Goal: Information Seeking & Learning: Learn about a topic

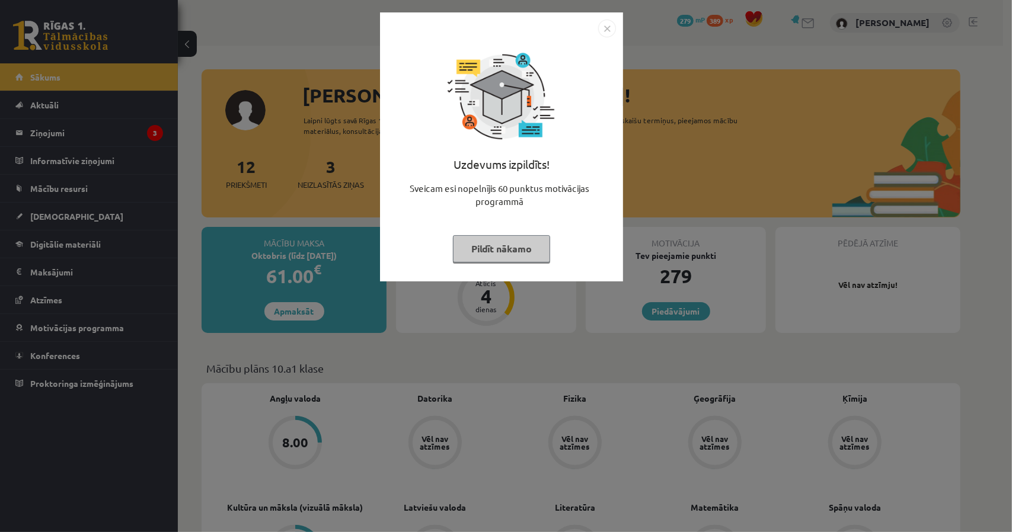
click at [536, 255] on button "Pildīt nākamo" at bounding box center [501, 248] width 97 height 27
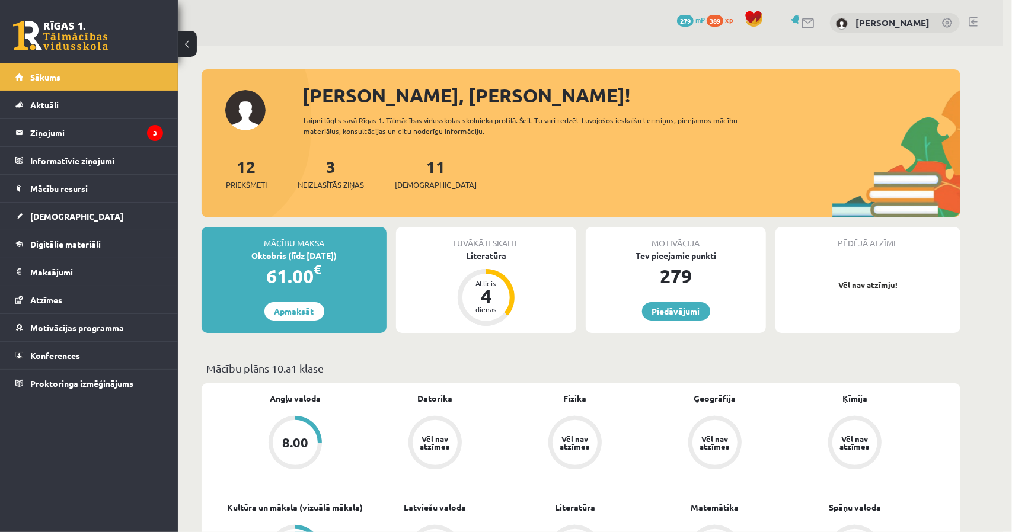
click at [536, 255] on body "0 Dāvanas 279 mP 389 xp Elizabete Klēra Kūla Sākums Aktuāli Kā mācīties eSKOLĀ …" at bounding box center [506, 266] width 1012 height 532
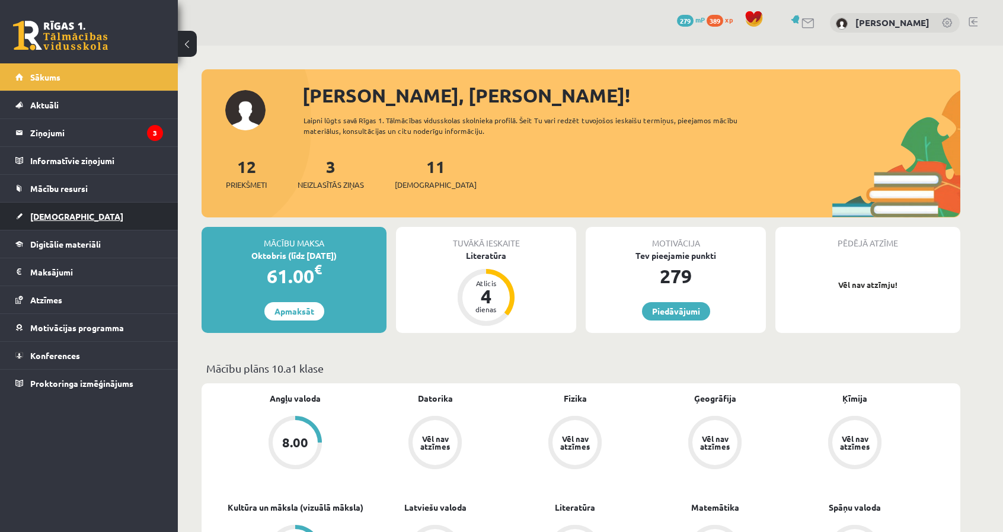
click at [113, 217] on link "[DEMOGRAPHIC_DATA]" at bounding box center [89, 216] width 148 height 27
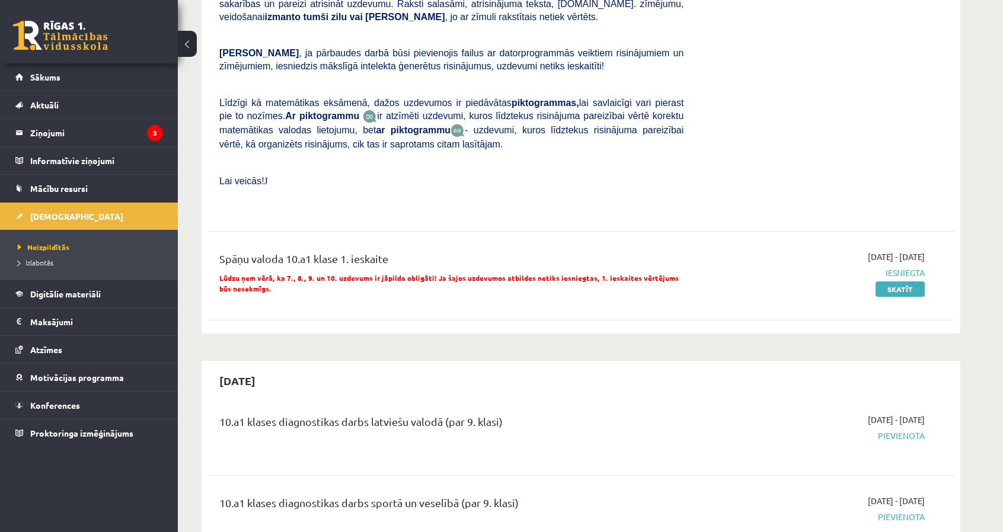
scroll to position [1778, 0]
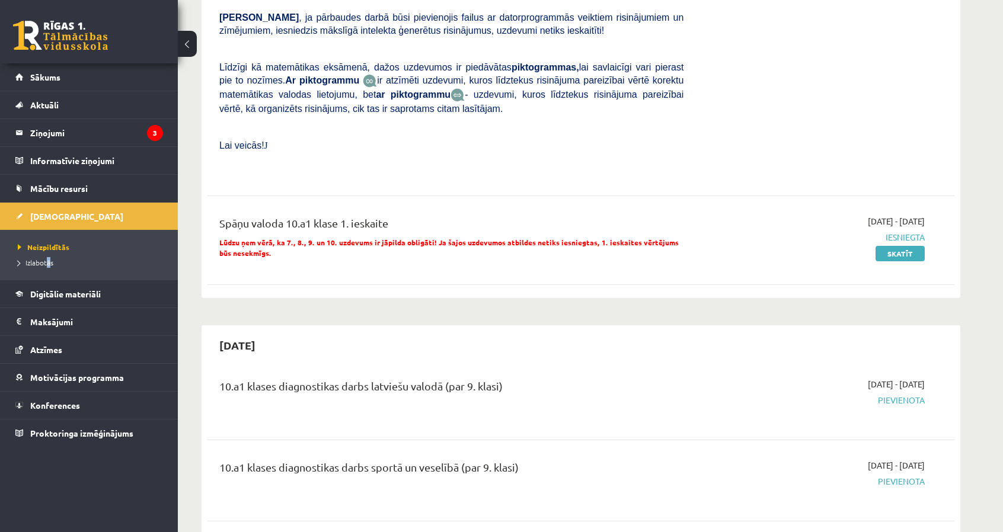
click at [47, 268] on li "Izlabotās" at bounding box center [92, 262] width 148 height 15
click at [41, 262] on span "Izlabotās" at bounding box center [38, 262] width 41 height 9
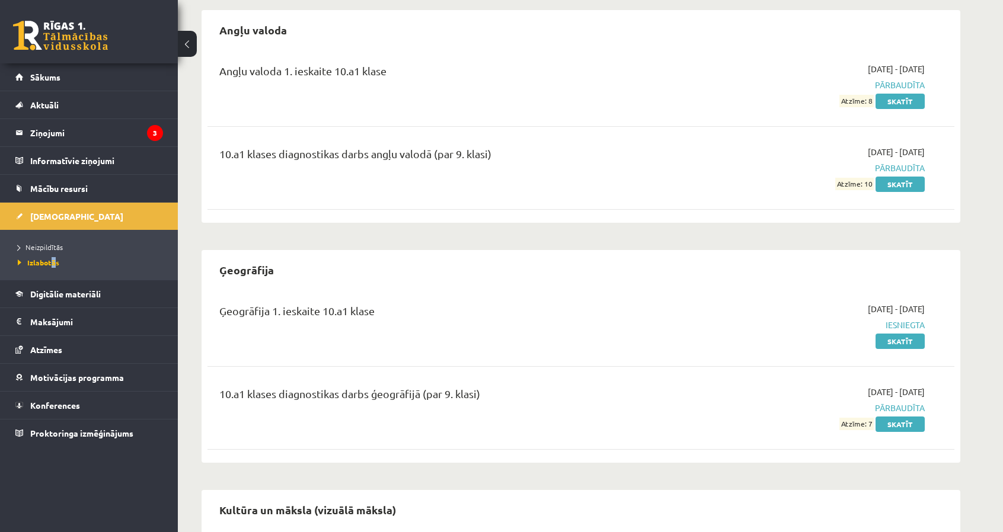
scroll to position [462, 0]
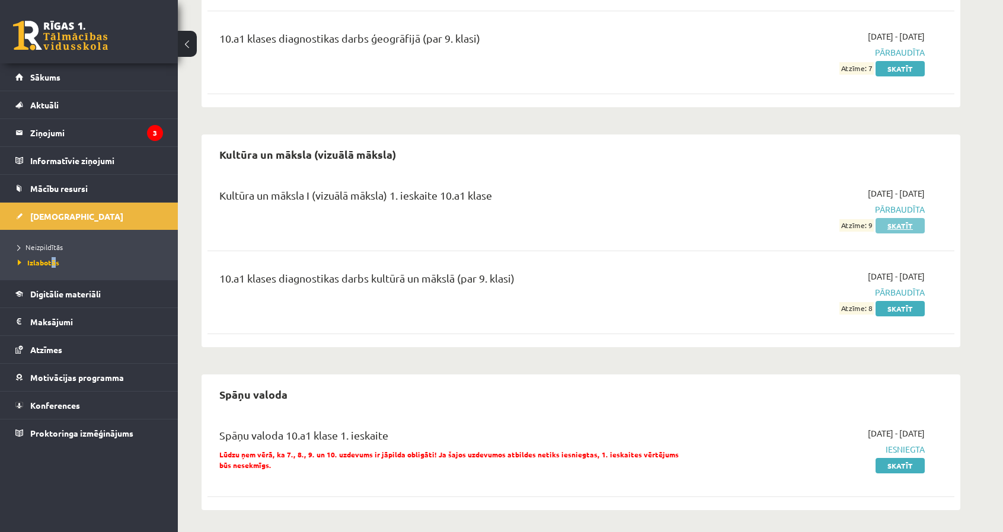
click at [915, 228] on link "Skatīt" at bounding box center [899, 225] width 49 height 15
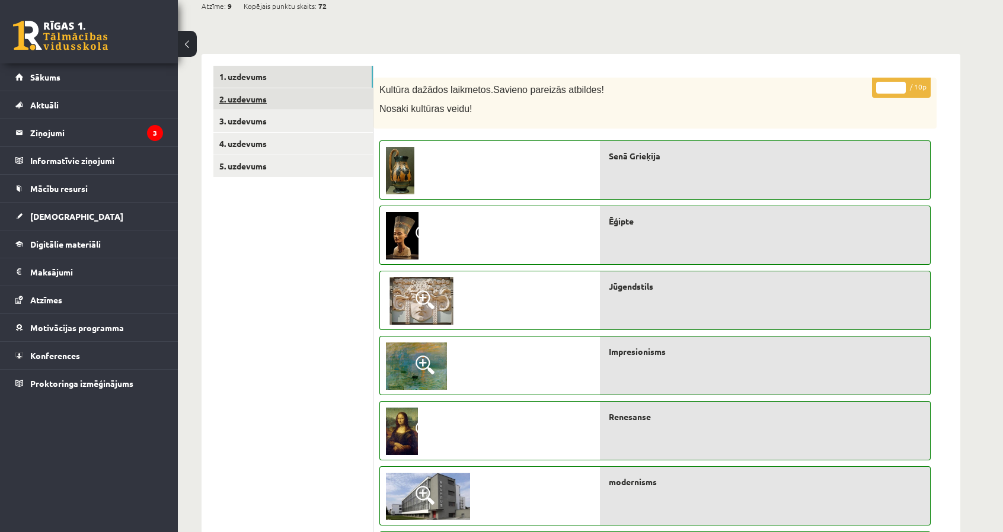
scroll to position [119, 0]
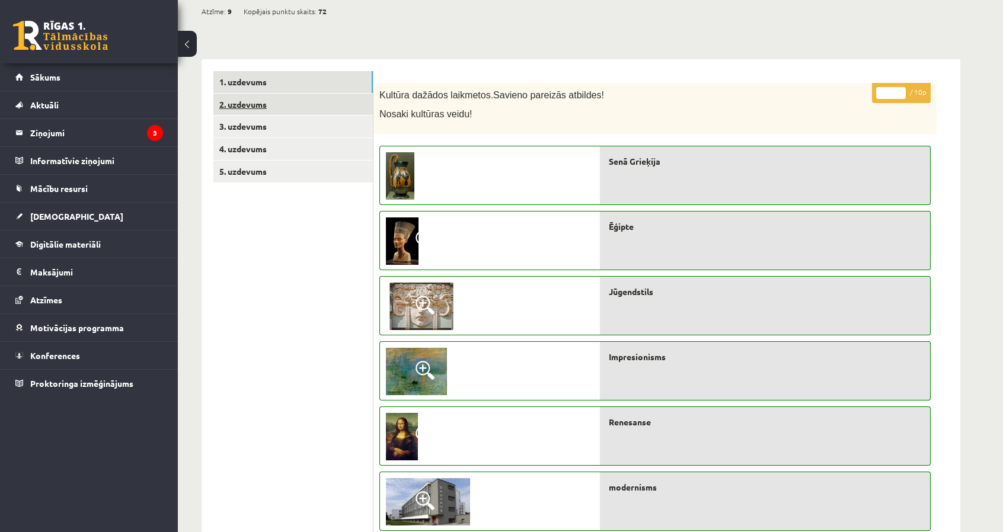
click at [306, 113] on link "2. uzdevums" at bounding box center [292, 105] width 159 height 22
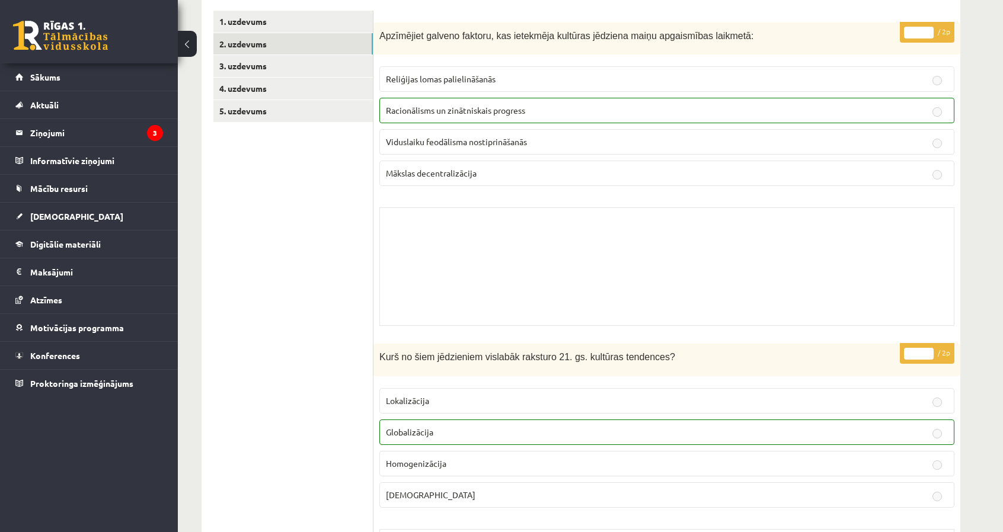
scroll to position [39, 0]
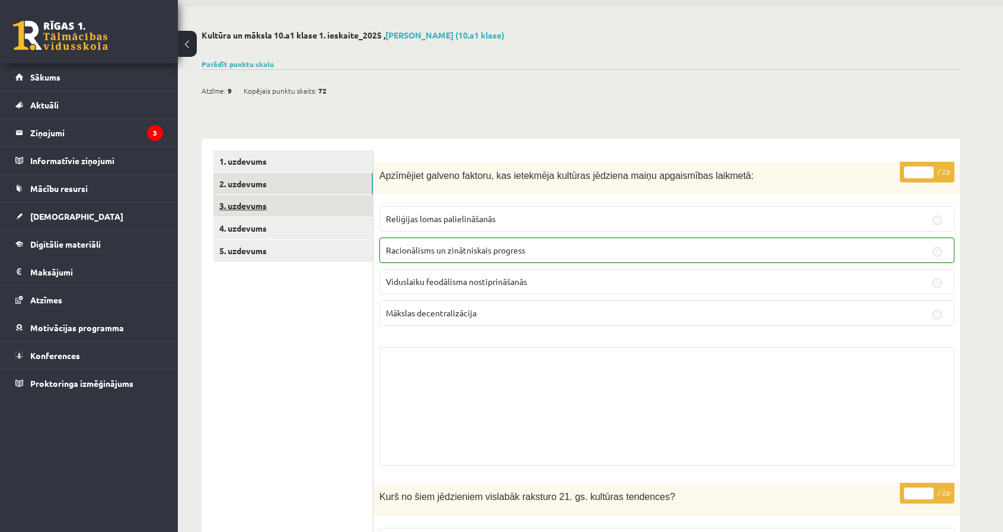
click at [301, 214] on link "3. uzdevums" at bounding box center [292, 206] width 159 height 22
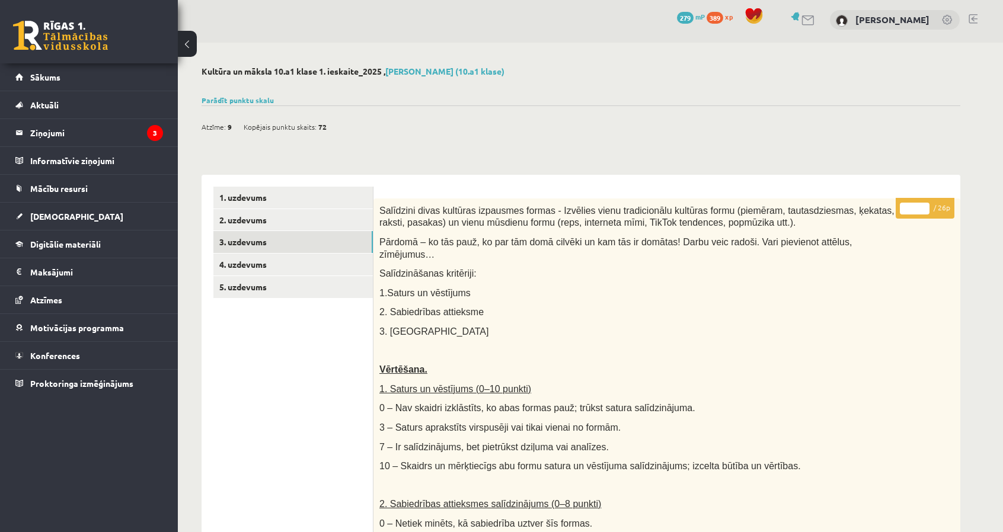
scroll to position [0, 0]
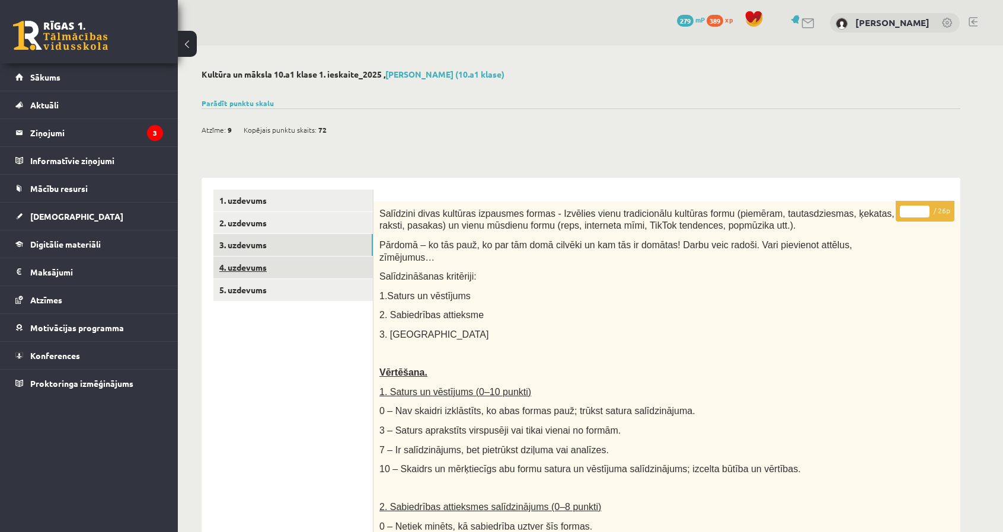
click at [288, 265] on link "4. uzdevums" at bounding box center [292, 268] width 159 height 22
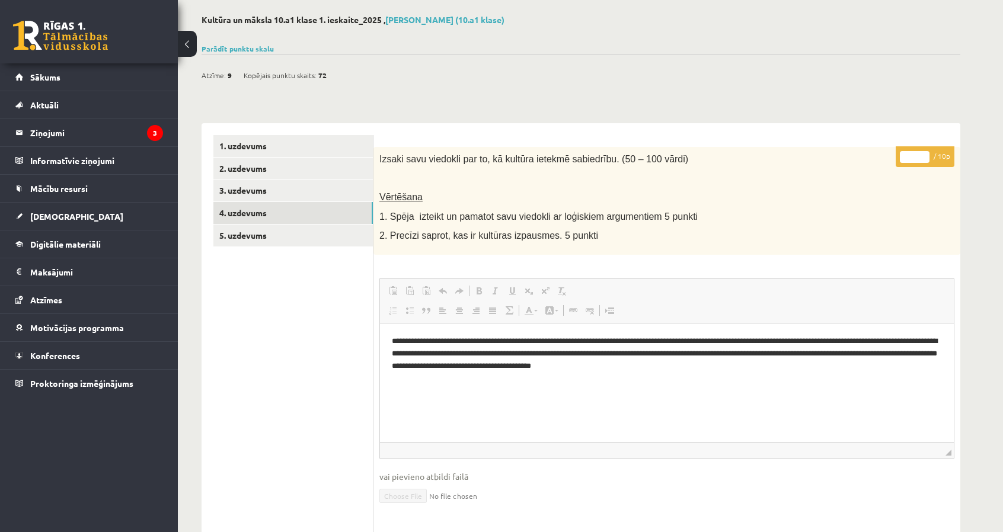
scroll to position [59, 0]
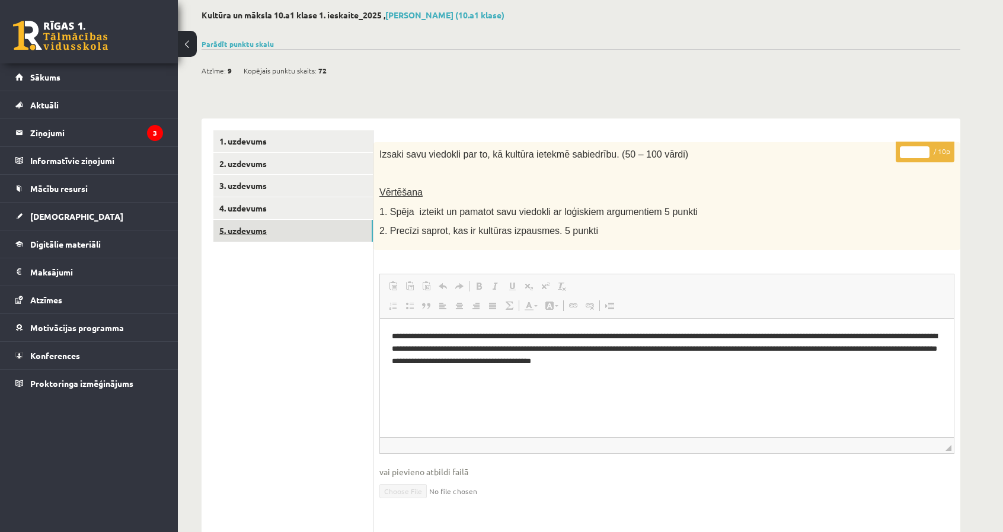
click at [291, 221] on link "5. uzdevums" at bounding box center [292, 231] width 159 height 22
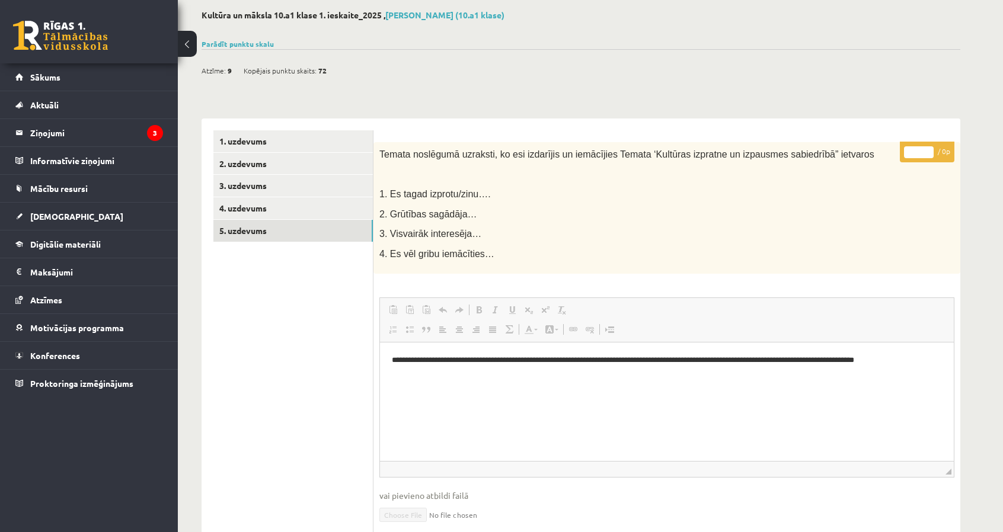
scroll to position [0, 0]
click at [281, 136] on link "1. uzdevums" at bounding box center [292, 141] width 159 height 22
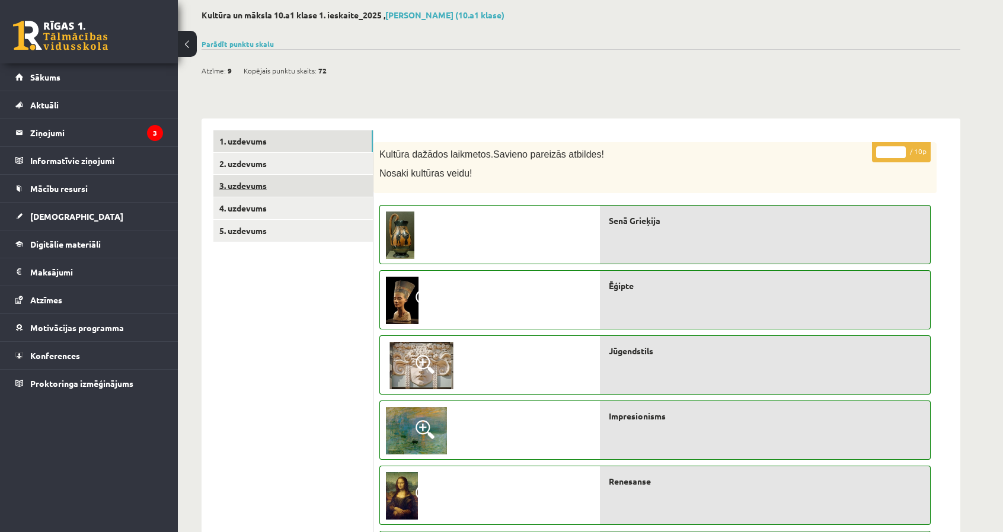
click at [308, 187] on link "3. uzdevums" at bounding box center [292, 186] width 159 height 22
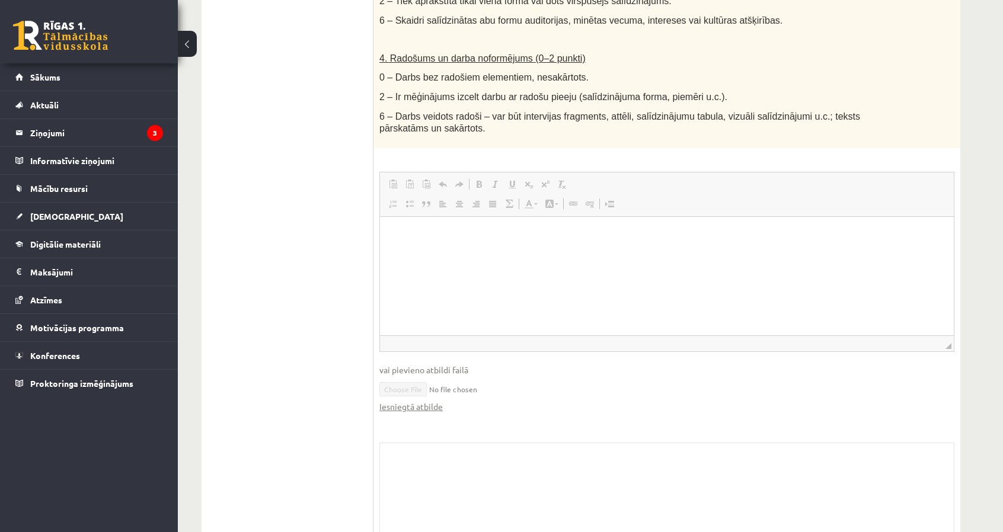
scroll to position [717, 0]
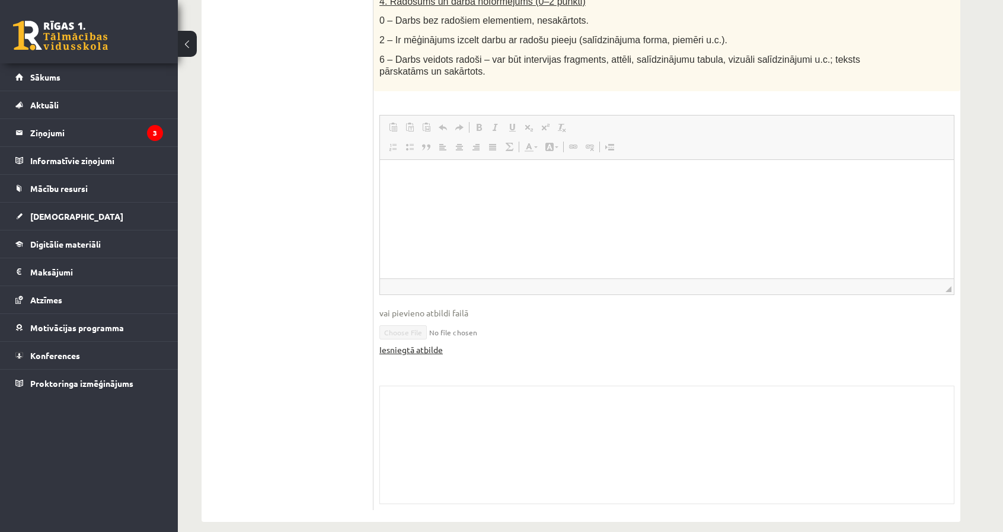
click at [422, 344] on link "Iesniegtā atbilde" at bounding box center [410, 350] width 63 height 12
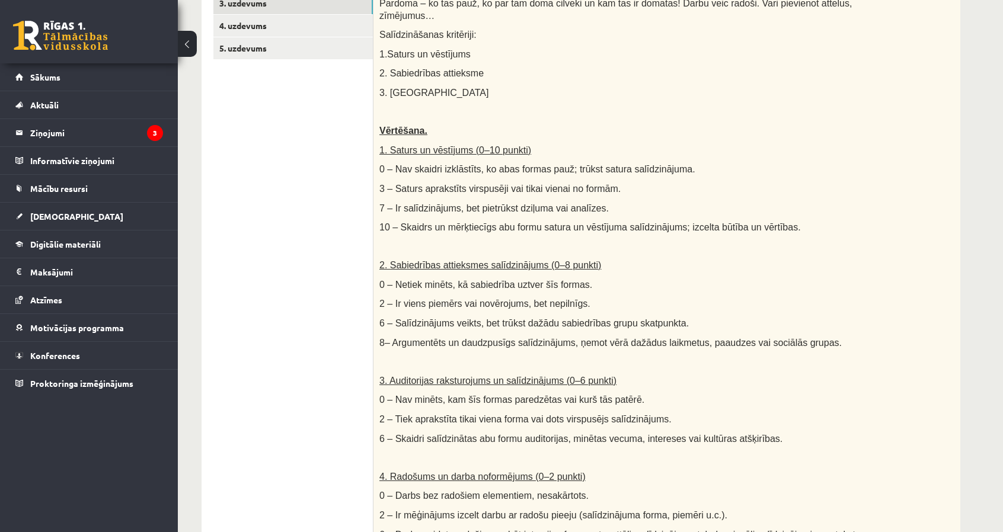
scroll to position [124, 0]
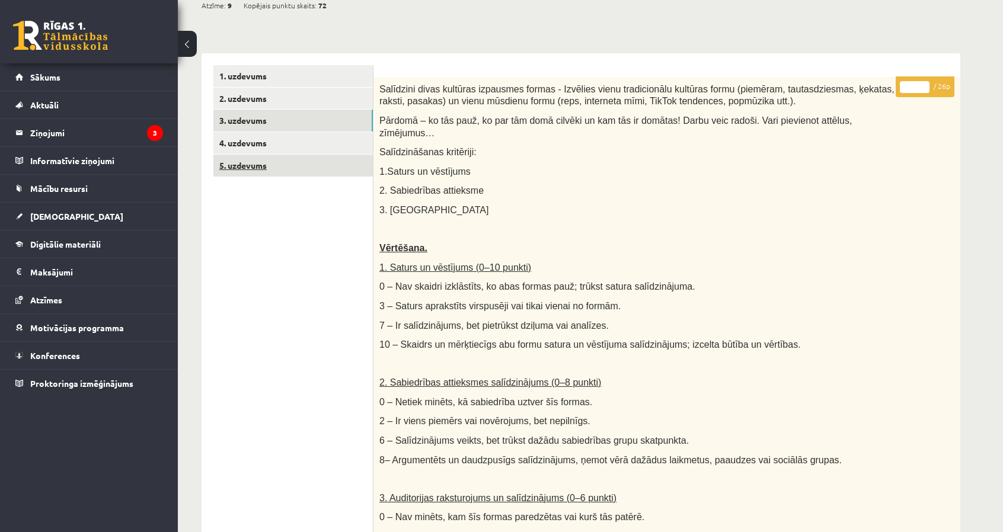
click at [324, 162] on link "5. uzdevums" at bounding box center [292, 166] width 159 height 22
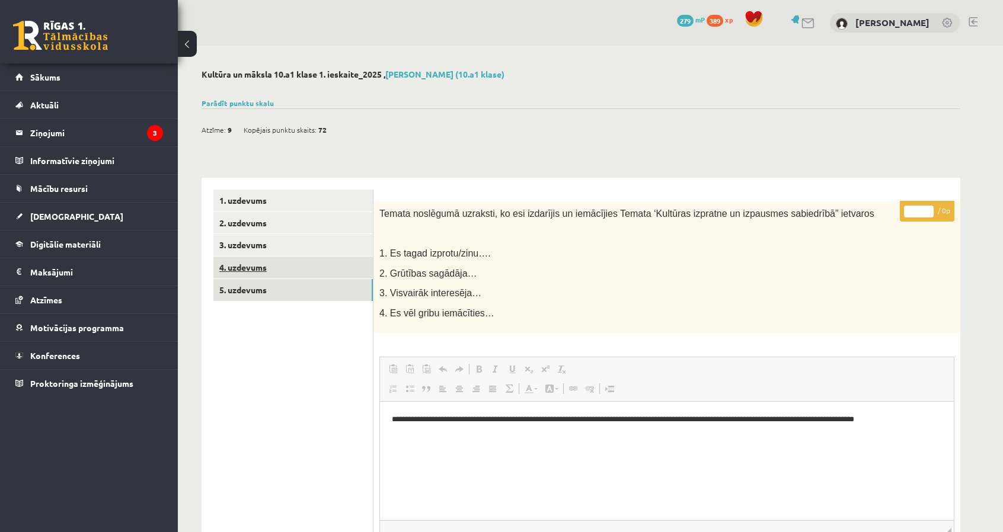
scroll to position [0, 0]
click at [366, 272] on link "4. uzdevums" at bounding box center [292, 268] width 159 height 22
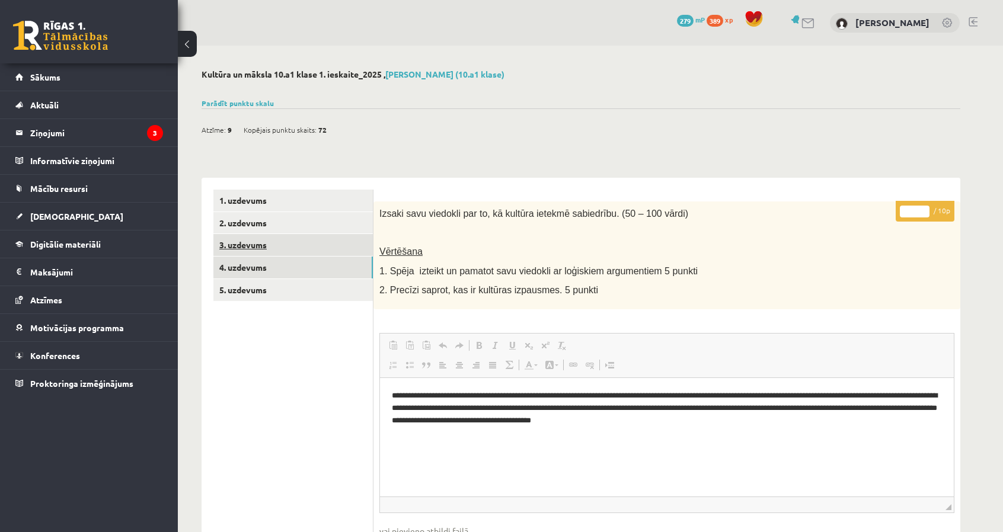
click at [257, 241] on link "3. uzdevums" at bounding box center [292, 245] width 159 height 22
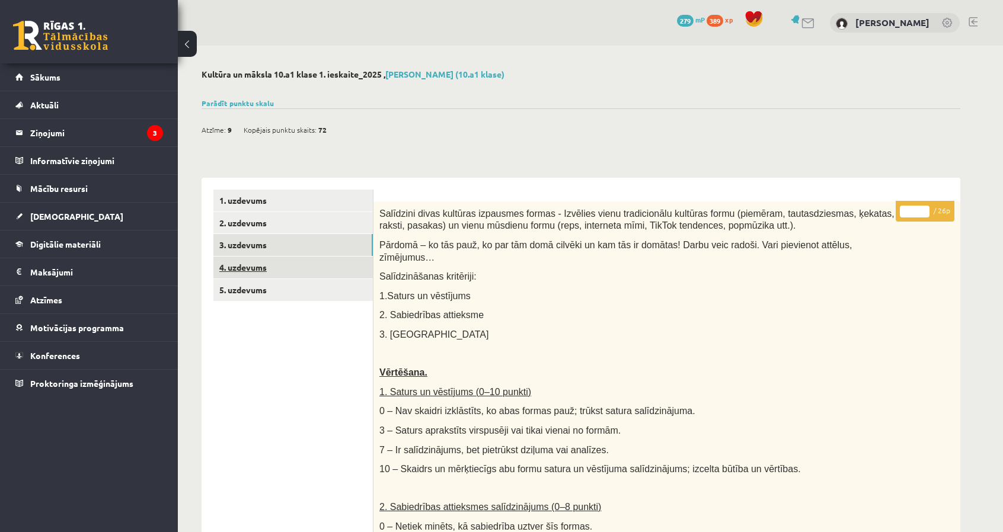
click at [265, 265] on link "4. uzdevums" at bounding box center [292, 268] width 159 height 22
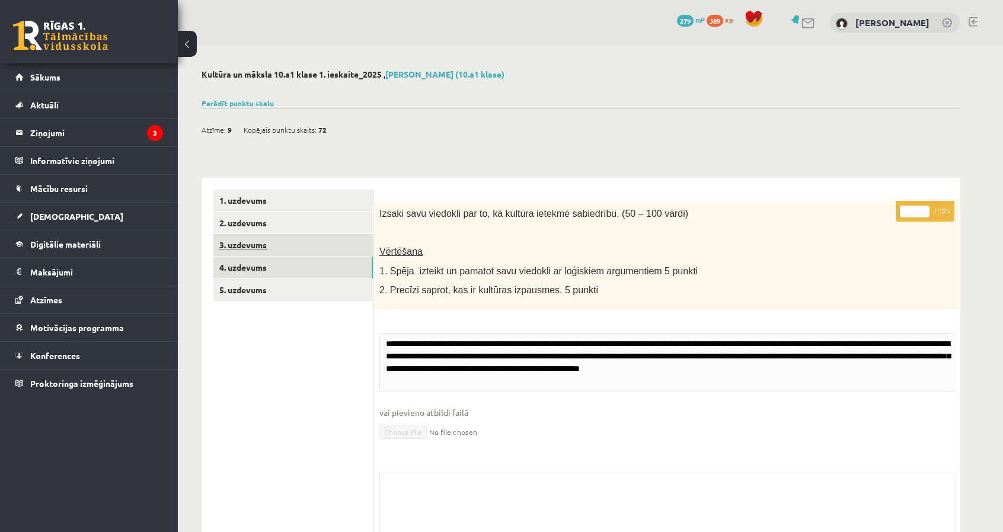
click at [258, 238] on link "3. uzdevums" at bounding box center [292, 245] width 159 height 22
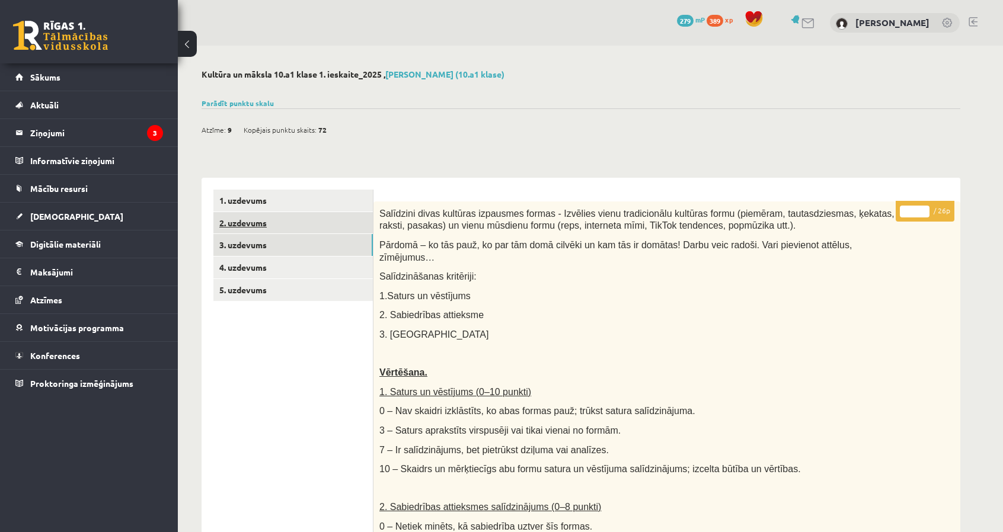
click at [237, 225] on link "2. uzdevums" at bounding box center [292, 223] width 159 height 22
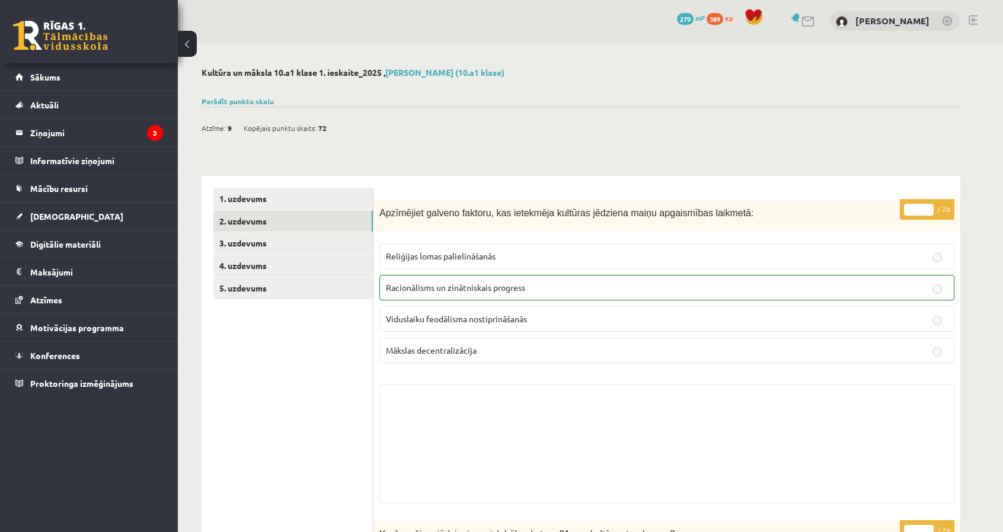
scroll to position [178, 0]
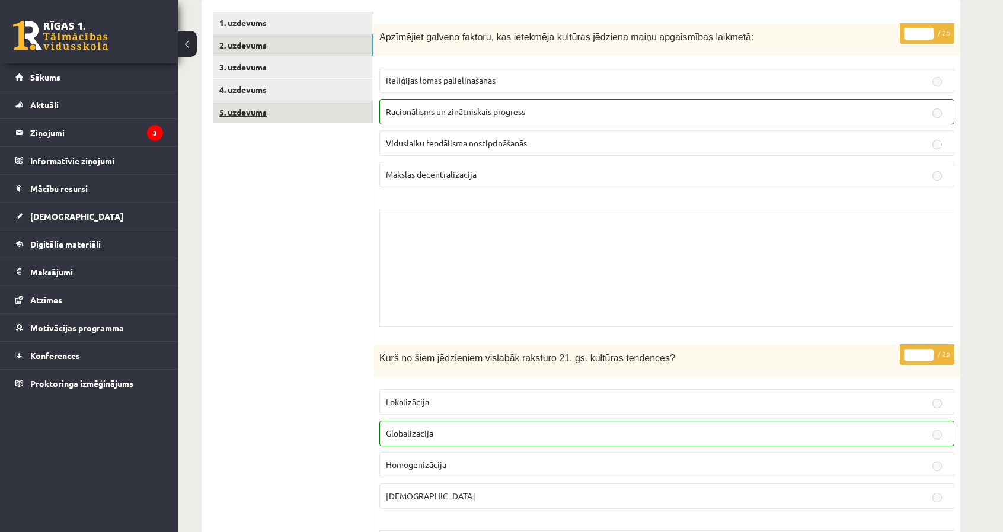
click at [320, 113] on link "5. uzdevums" at bounding box center [292, 112] width 159 height 22
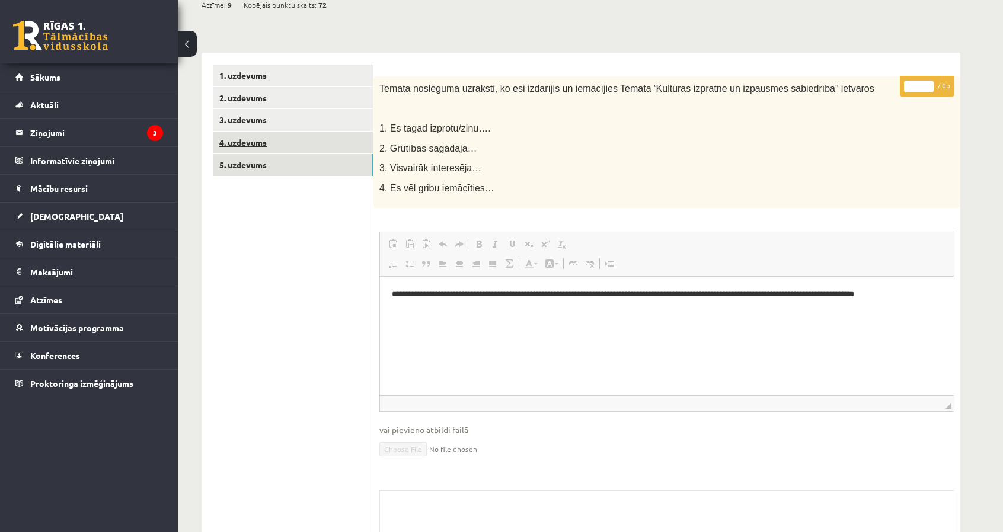
scroll to position [0, 0]
click at [297, 141] on link "4. uzdevums" at bounding box center [292, 143] width 159 height 22
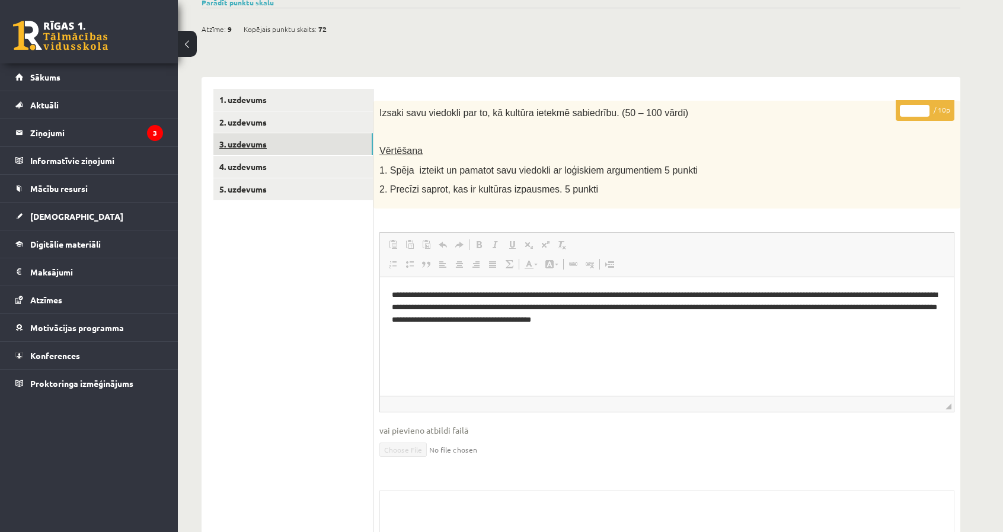
click at [241, 151] on link "3. uzdevums" at bounding box center [292, 144] width 159 height 22
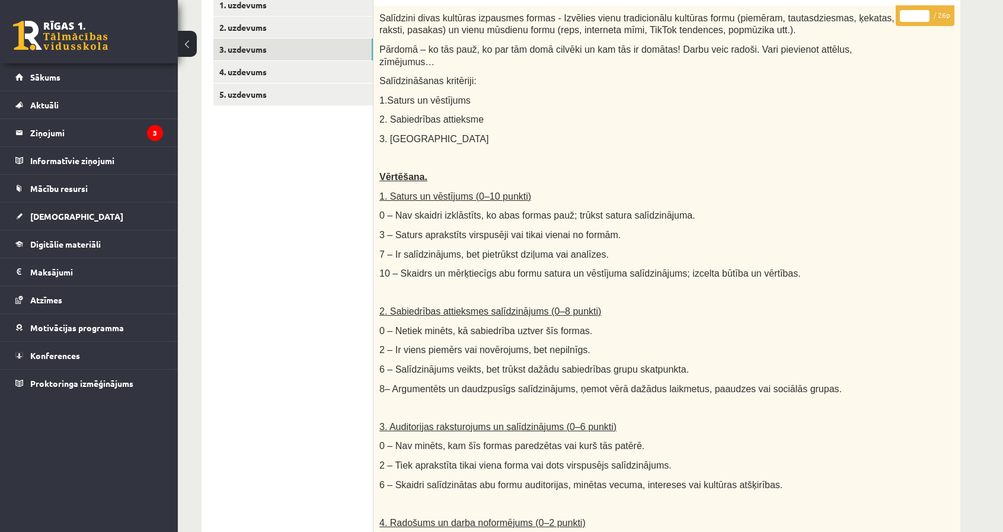
scroll to position [101, 0]
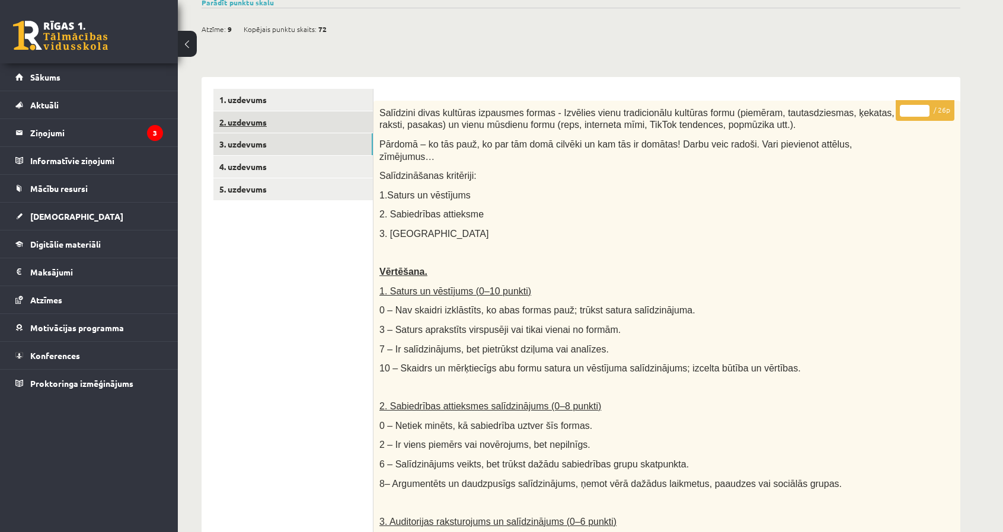
click at [240, 114] on link "2. uzdevums" at bounding box center [292, 122] width 159 height 22
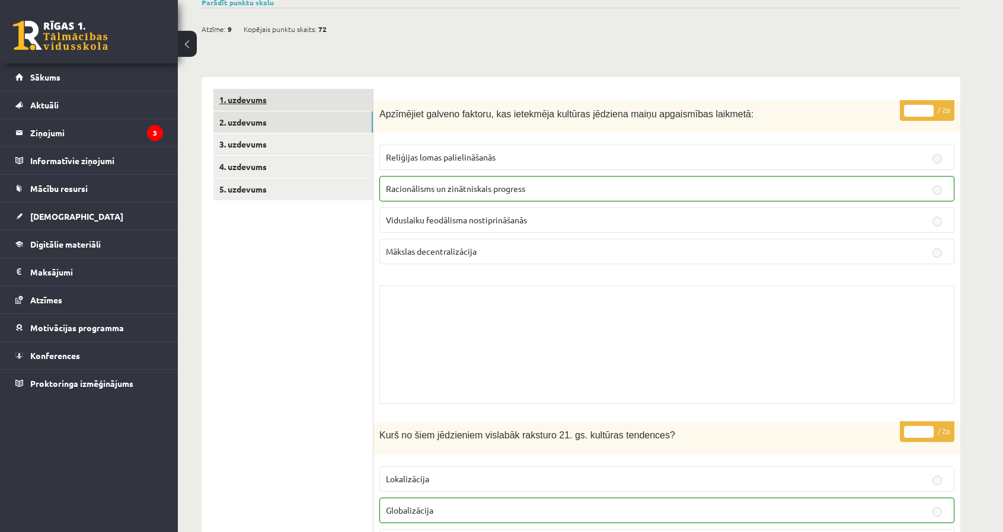
click at [260, 94] on link "1. uzdevums" at bounding box center [292, 100] width 159 height 22
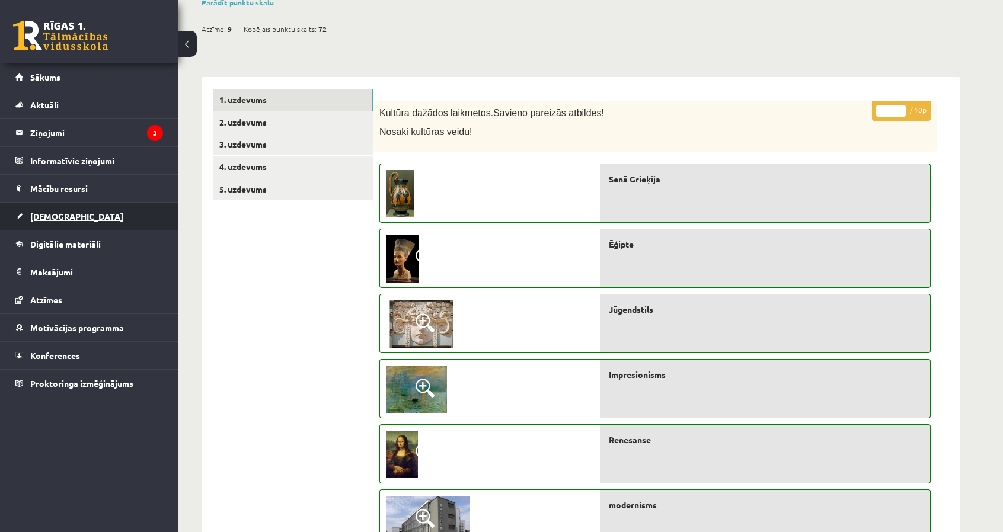
click at [114, 225] on link "[DEMOGRAPHIC_DATA]" at bounding box center [89, 216] width 148 height 27
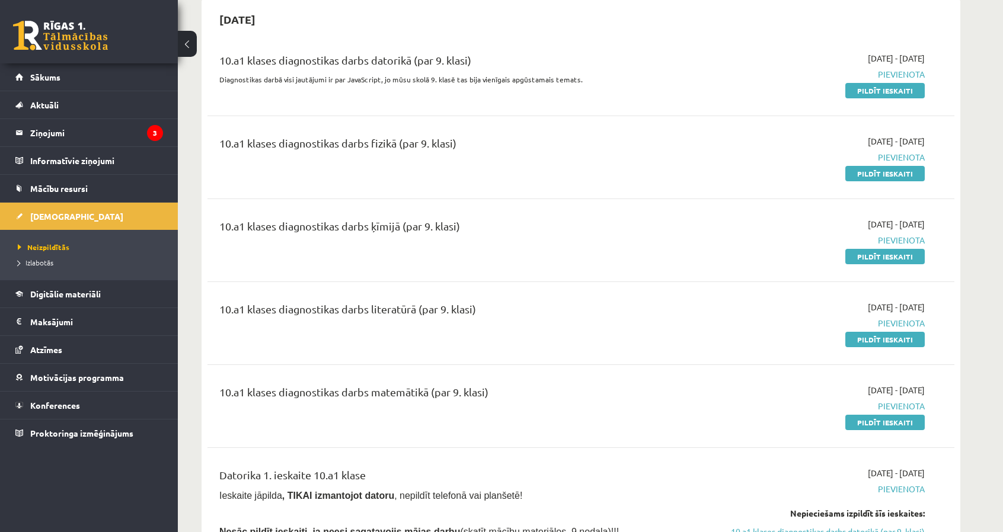
scroll to position [119, 0]
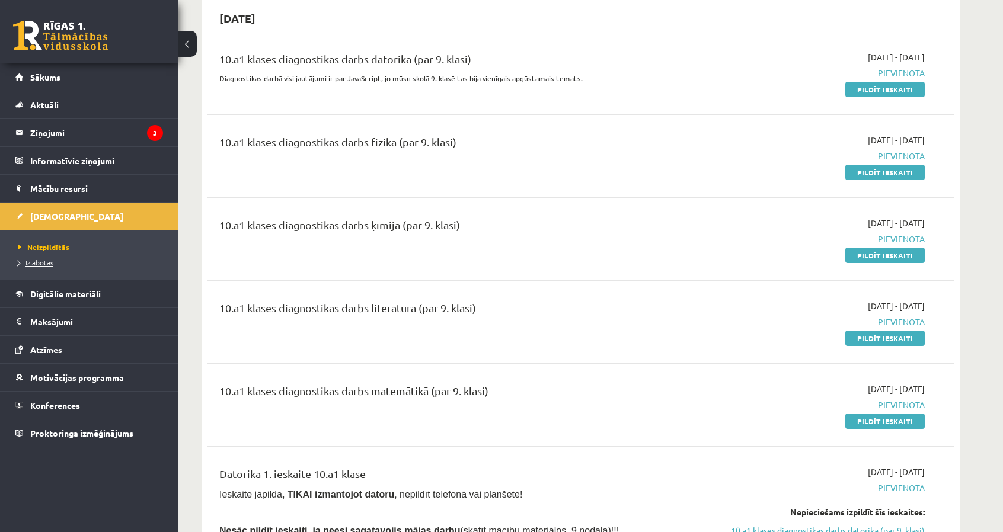
click at [35, 261] on span "Izlabotās" at bounding box center [36, 262] width 36 height 9
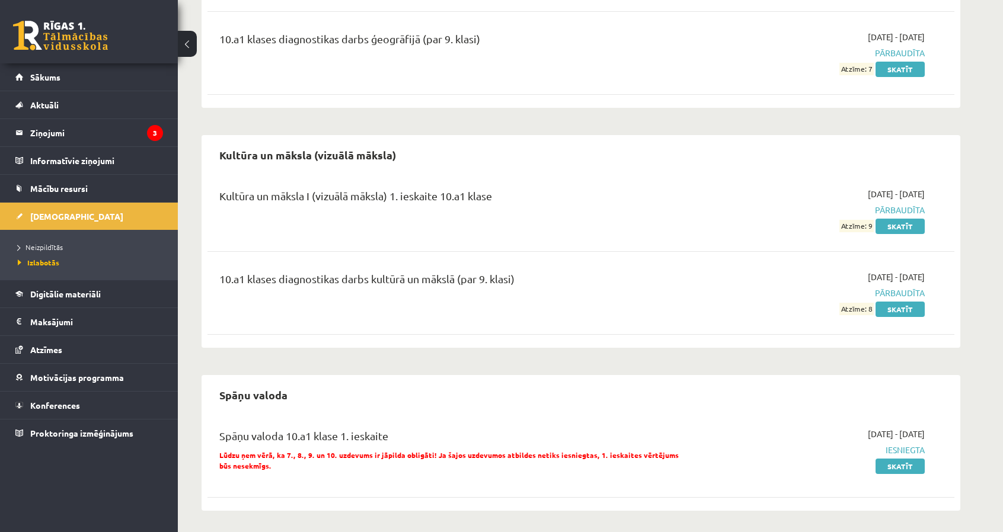
scroll to position [463, 0]
click at [894, 458] on link "Skatīt" at bounding box center [899, 465] width 49 height 15
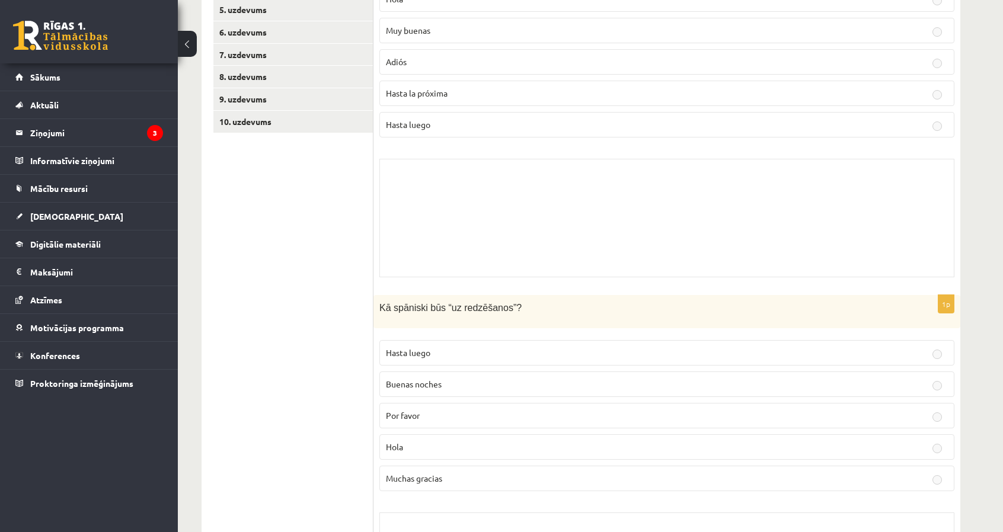
scroll to position [59, 0]
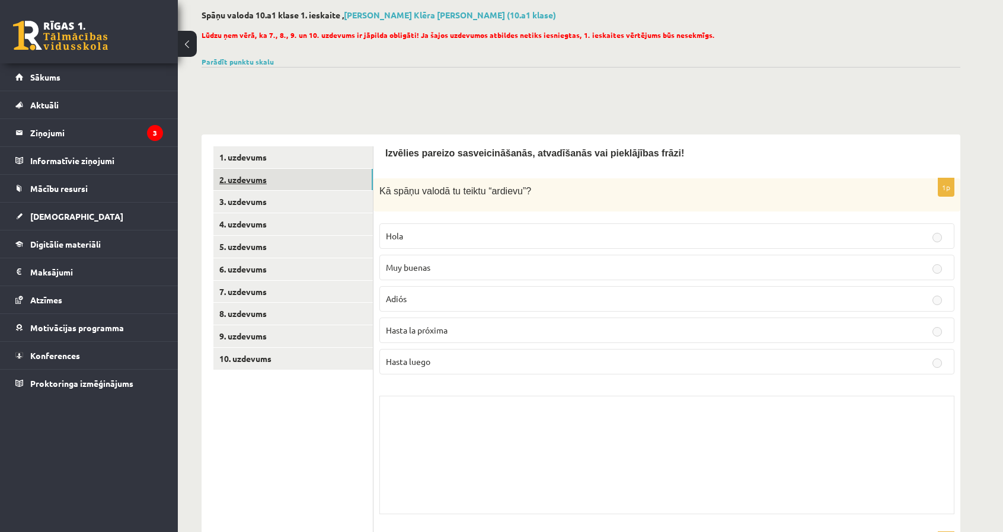
click at [330, 171] on link "2. uzdevums" at bounding box center [292, 180] width 159 height 22
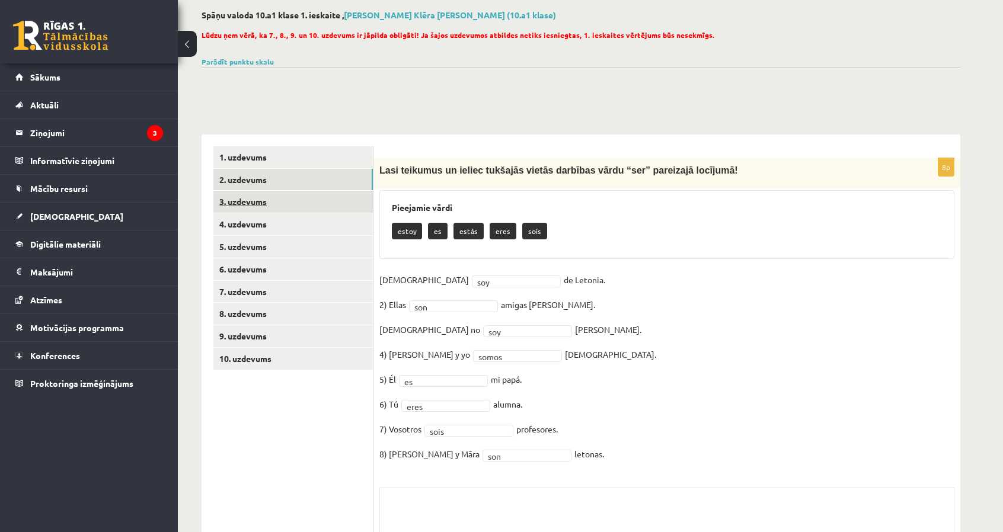
click at [316, 200] on link "3. uzdevums" at bounding box center [292, 202] width 159 height 22
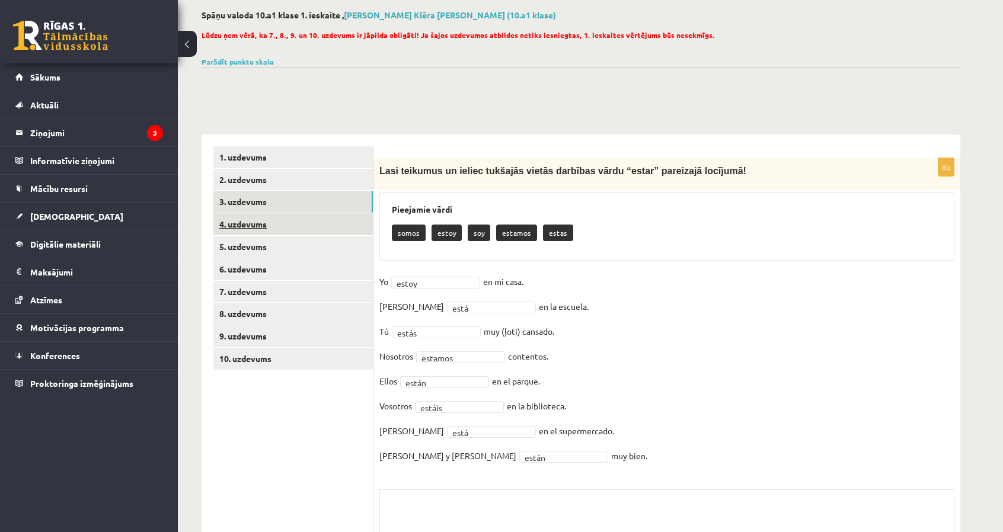
click at [321, 224] on link "4. uzdevums" at bounding box center [292, 224] width 159 height 22
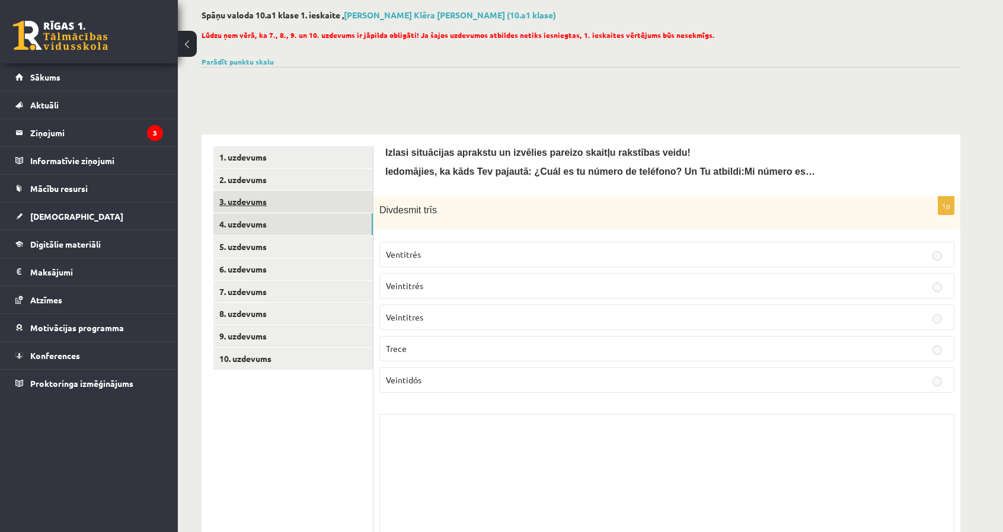
click at [307, 201] on link "3. uzdevums" at bounding box center [292, 202] width 159 height 22
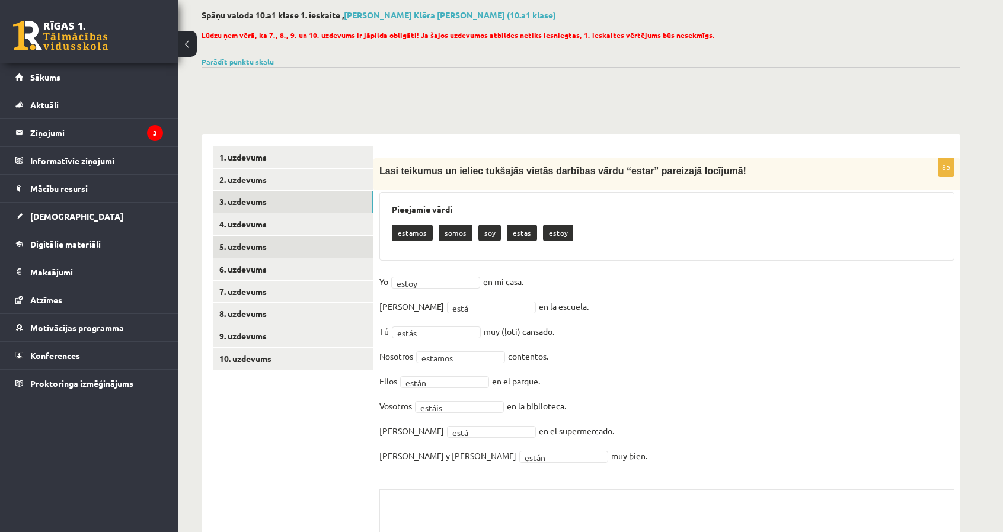
click at [306, 243] on link "5. uzdevums" at bounding box center [292, 247] width 159 height 22
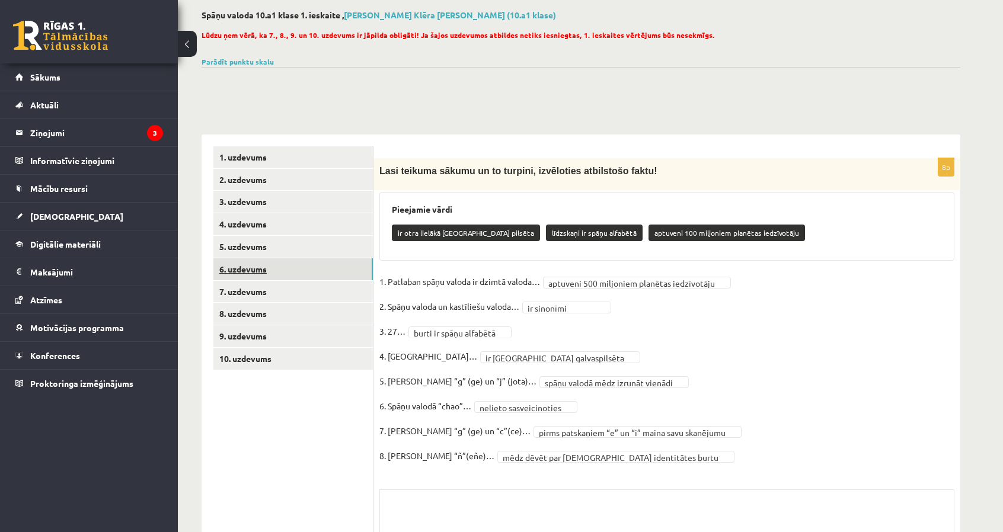
click at [306, 275] on link "6. uzdevums" at bounding box center [292, 269] width 159 height 22
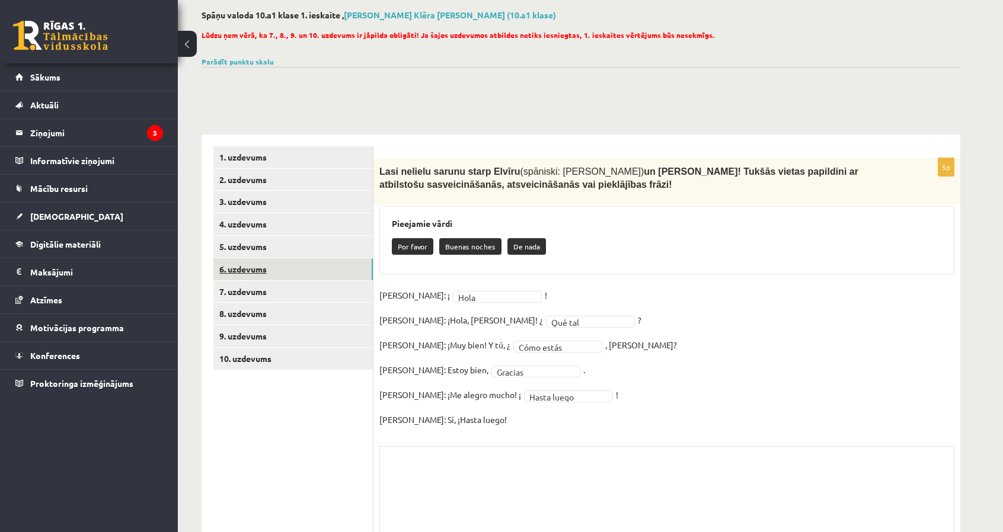
click at [302, 263] on link "6. uzdevums" at bounding box center [292, 269] width 159 height 22
click at [302, 251] on link "5. uzdevums" at bounding box center [292, 247] width 159 height 22
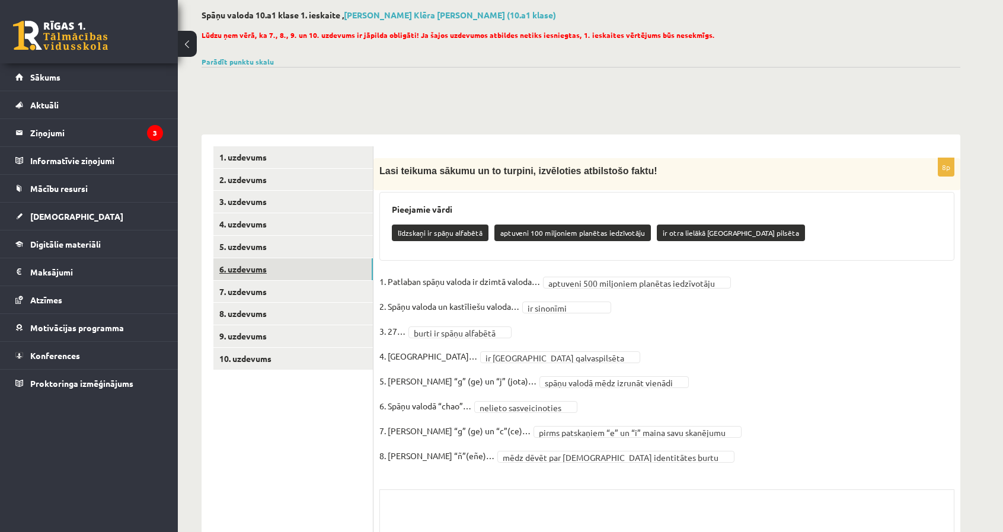
click at [308, 266] on link "6. uzdevums" at bounding box center [292, 269] width 159 height 22
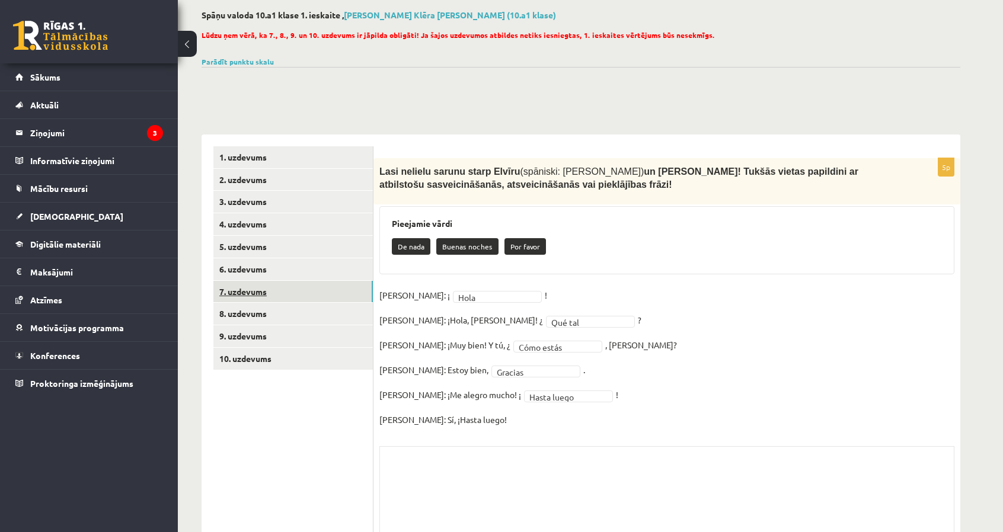
click at [311, 290] on link "7. uzdevums" at bounding box center [292, 292] width 159 height 22
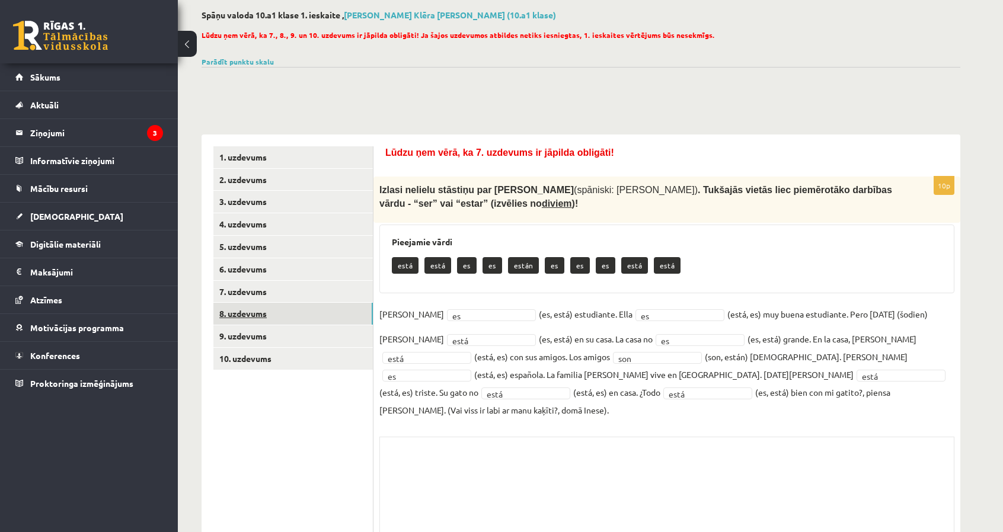
click at [294, 321] on link "8. uzdevums" at bounding box center [292, 314] width 159 height 22
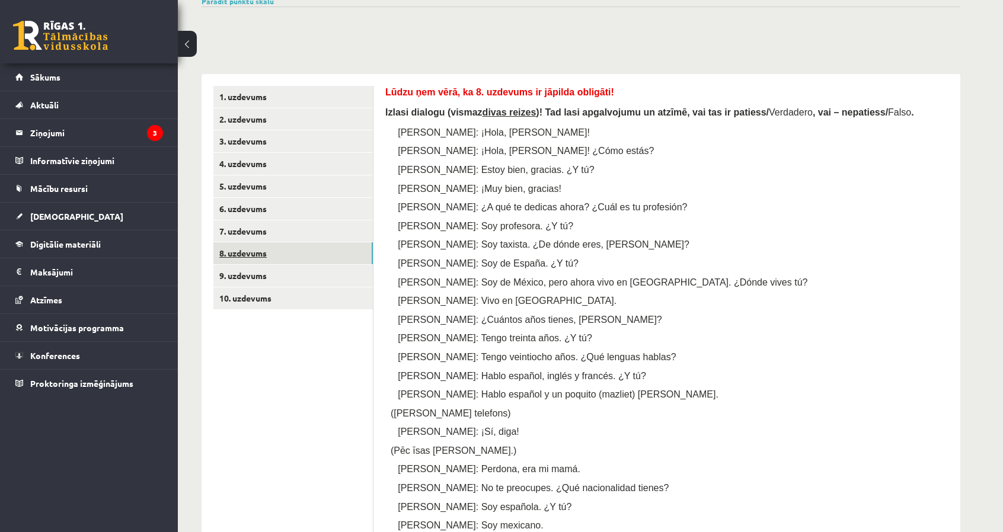
scroll to position [119, 0]
click at [303, 272] on link "9. uzdevums" at bounding box center [292, 277] width 159 height 22
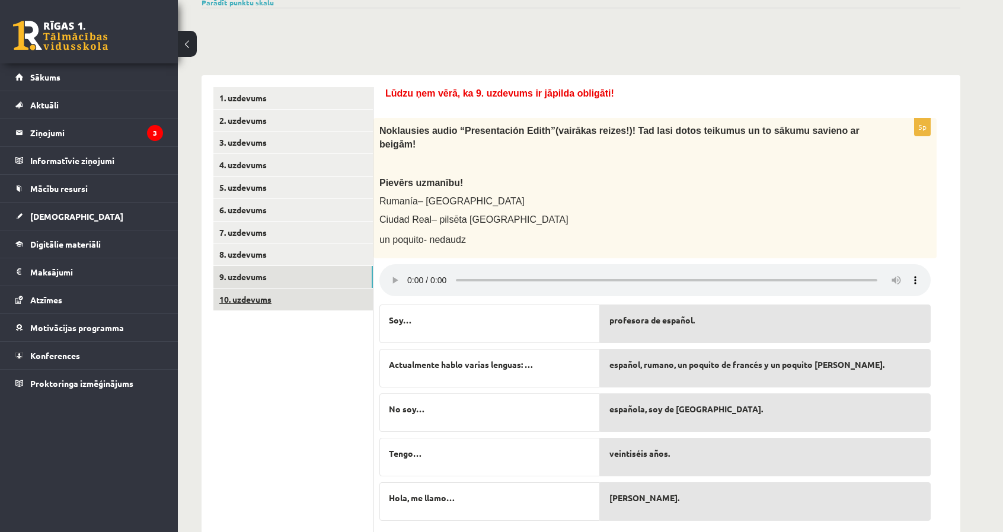
click at [340, 306] on link "10. uzdevums" at bounding box center [292, 300] width 159 height 22
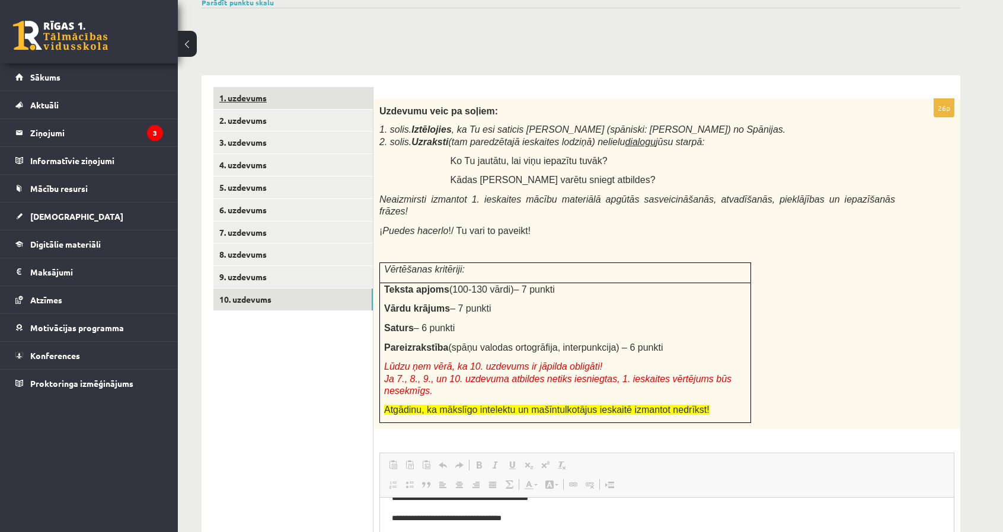
click at [278, 92] on link "1. uzdevums" at bounding box center [292, 98] width 159 height 22
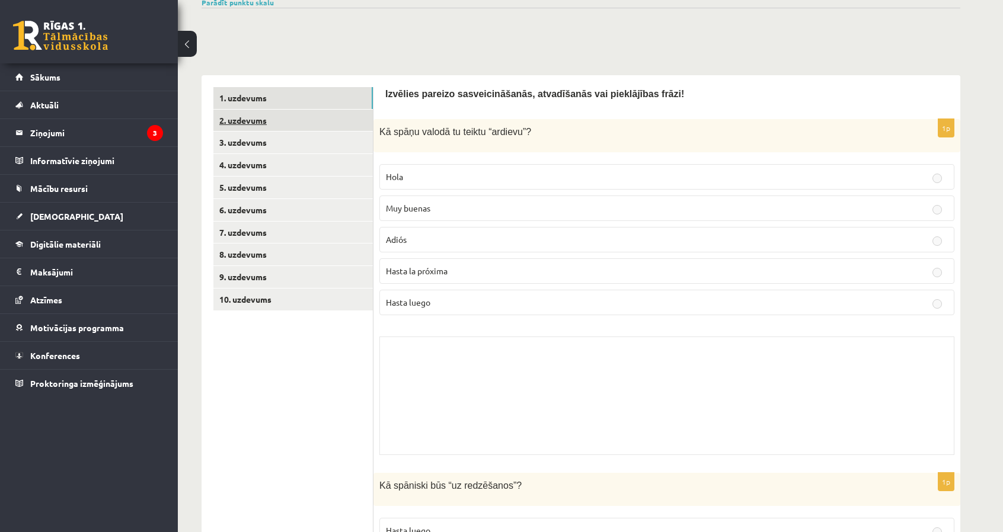
click at [271, 112] on link "2. uzdevums" at bounding box center [292, 121] width 159 height 22
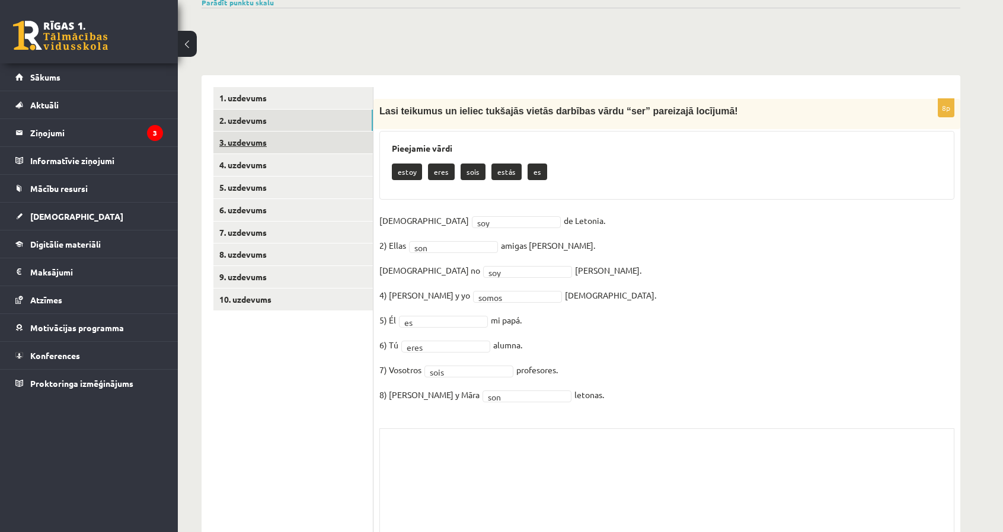
click at [271, 140] on link "3. uzdevums" at bounding box center [292, 143] width 159 height 22
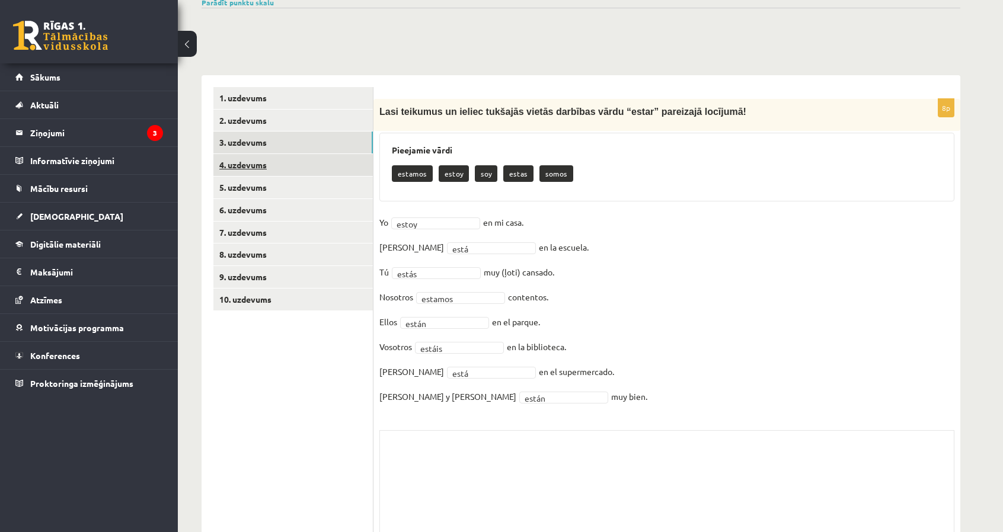
click at [267, 164] on link "4. uzdevums" at bounding box center [292, 165] width 159 height 22
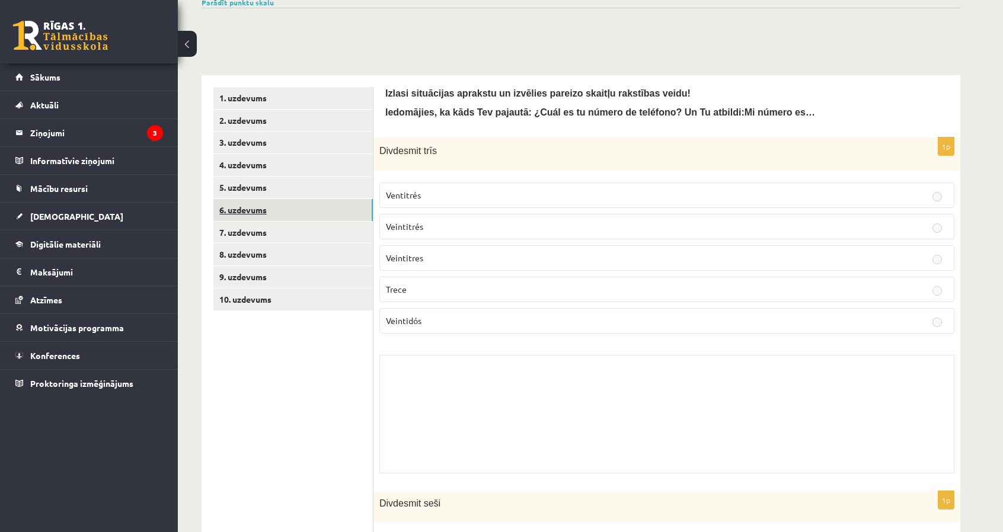
click at [273, 199] on link "6. uzdevums" at bounding box center [292, 210] width 159 height 22
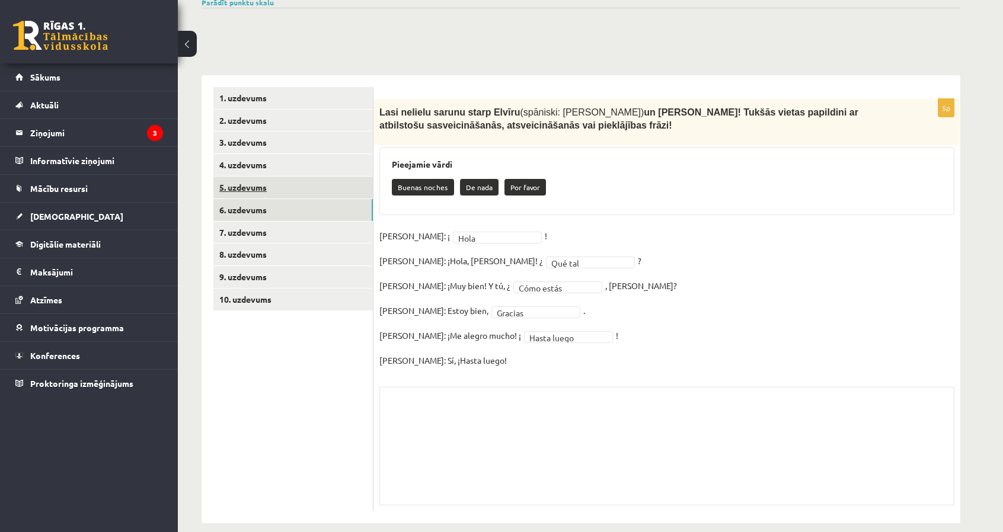
click at [264, 194] on link "5. uzdevums" at bounding box center [292, 188] width 159 height 22
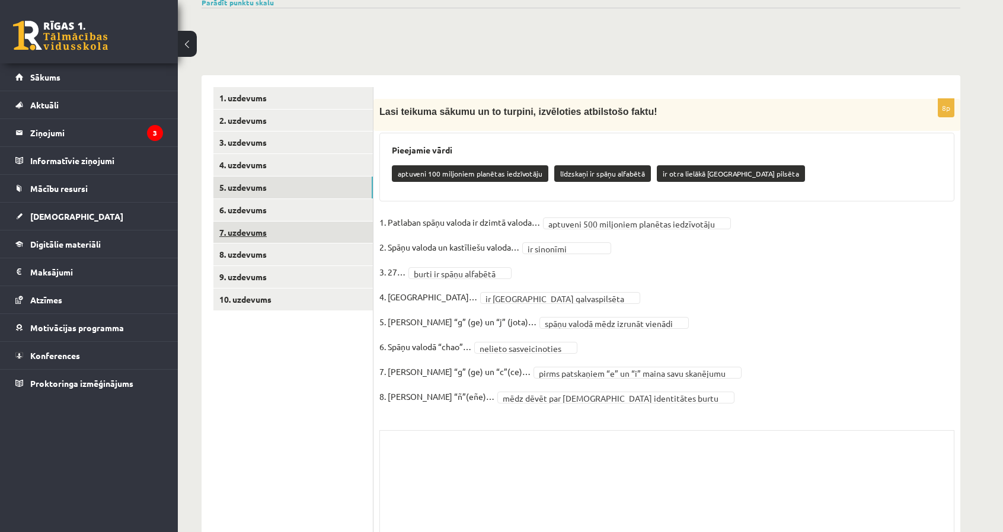
click at [261, 228] on link "7. uzdevums" at bounding box center [292, 233] width 159 height 22
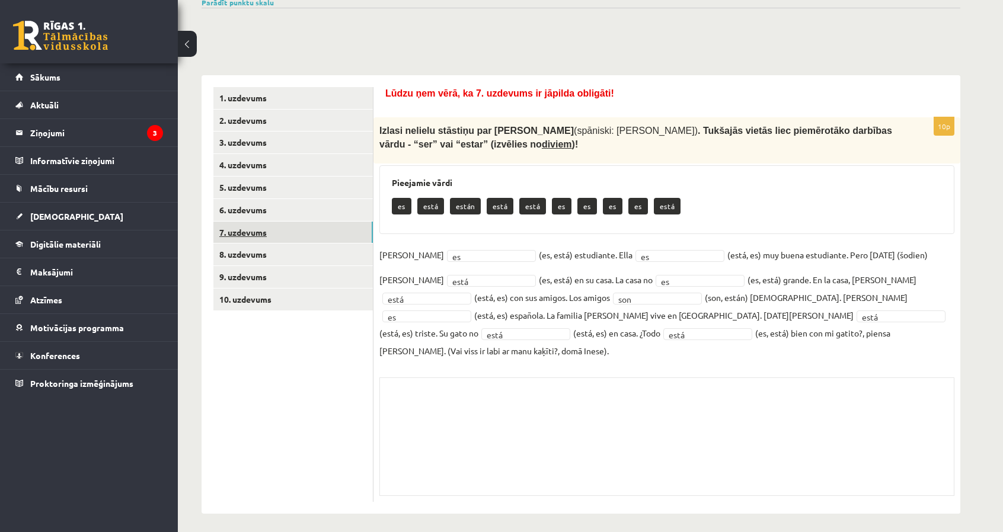
scroll to position [105, 0]
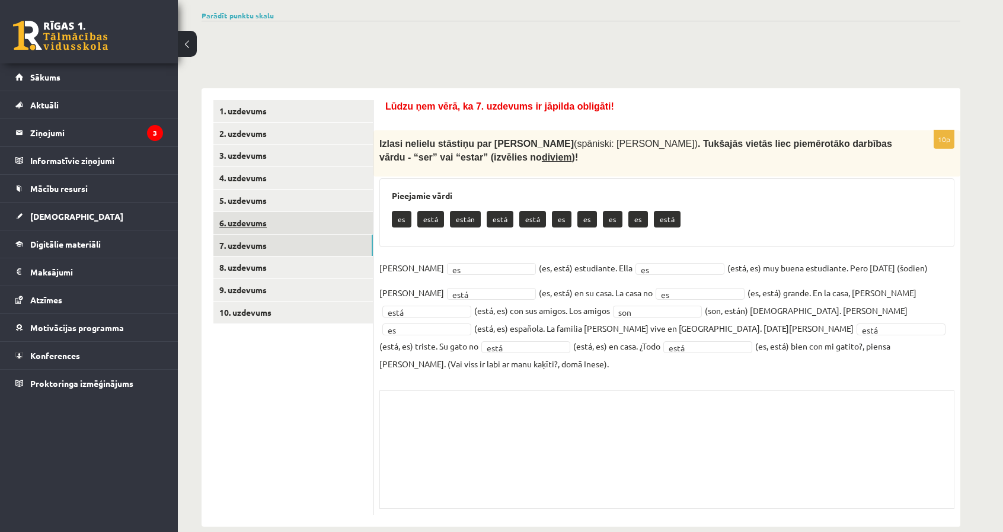
click at [248, 225] on link "6. uzdevums" at bounding box center [292, 223] width 159 height 22
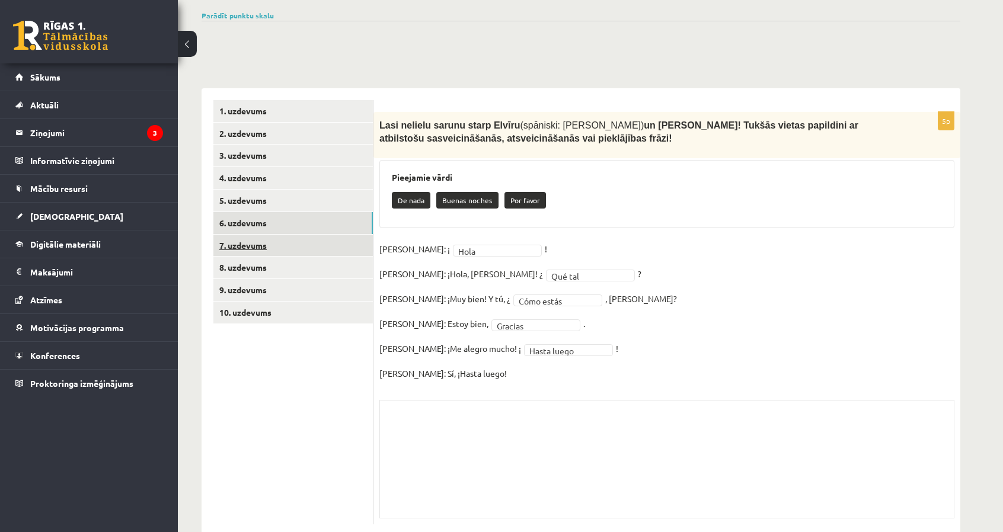
click at [242, 255] on link "7. uzdevums" at bounding box center [292, 246] width 159 height 22
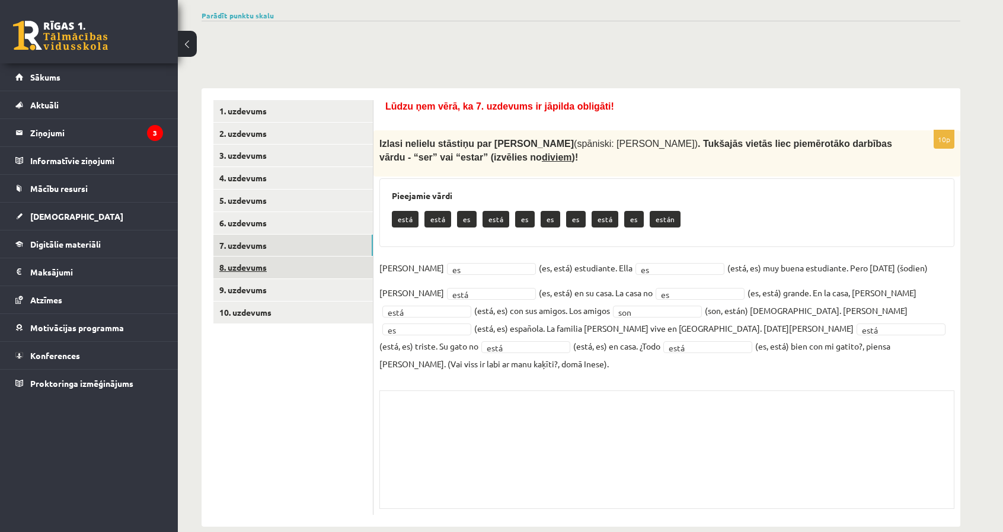
click at [246, 267] on link "8. uzdevums" at bounding box center [292, 268] width 159 height 22
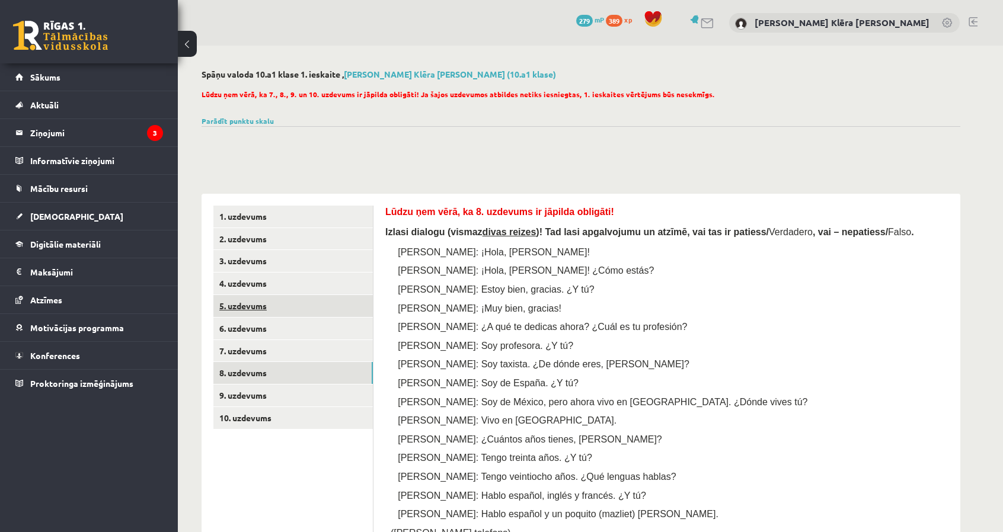
scroll to position [0, 0]
click at [267, 119] on link "Parādīt punktu skalu" at bounding box center [238, 120] width 72 height 9
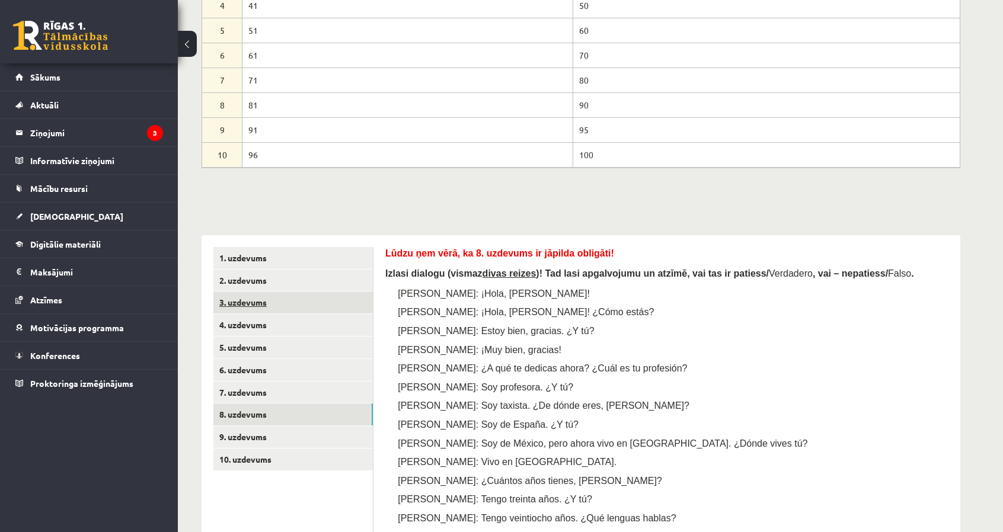
scroll to position [474, 0]
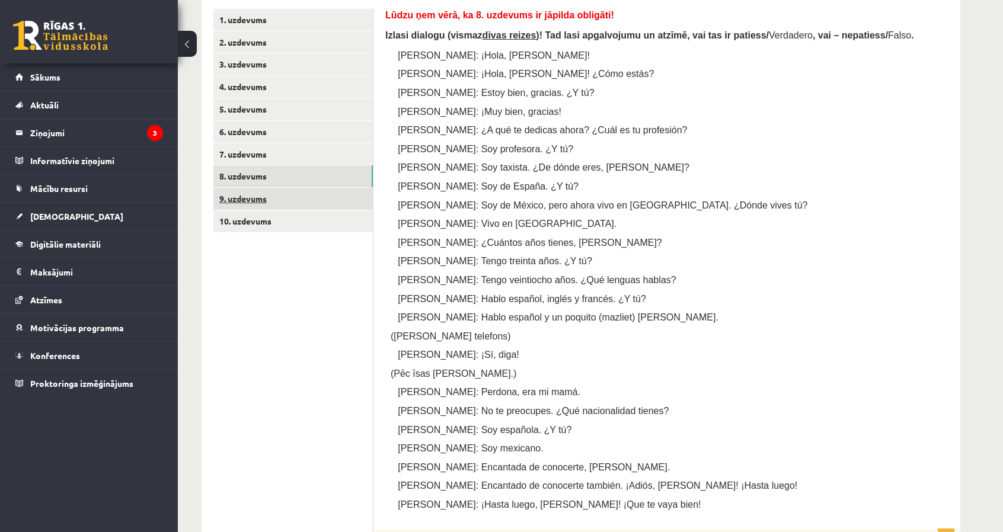
click at [288, 198] on link "9. uzdevums" at bounding box center [292, 199] width 159 height 22
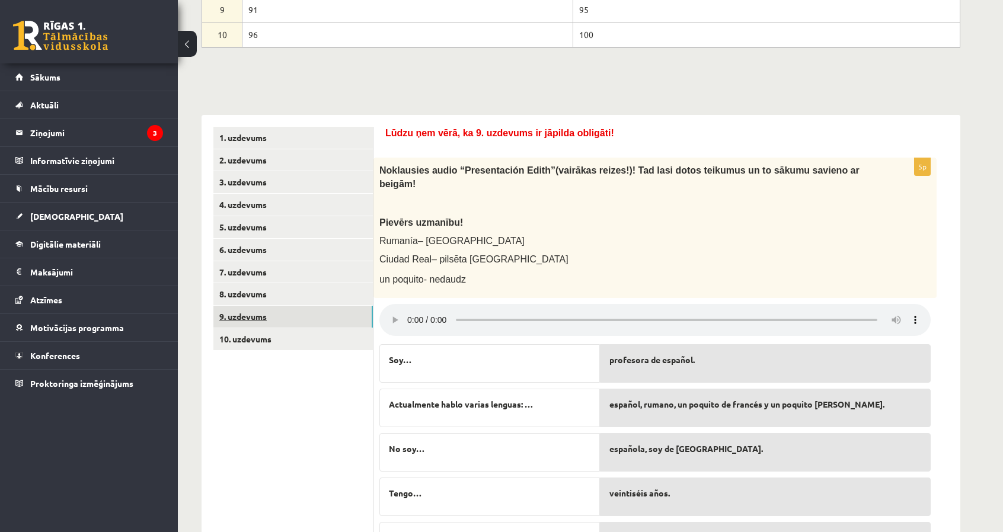
scroll to position [356, 0]
click at [276, 297] on link "8. uzdevums" at bounding box center [292, 295] width 159 height 22
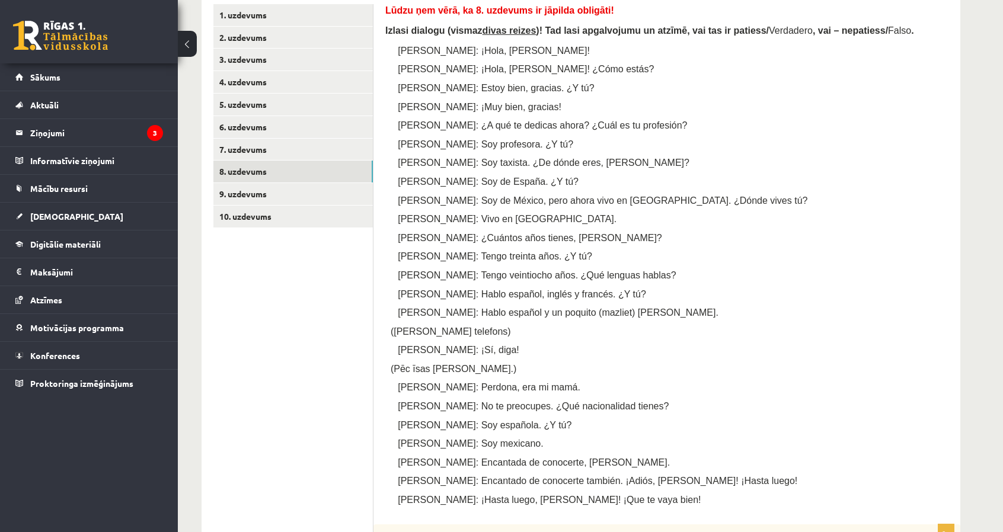
scroll to position [474, 0]
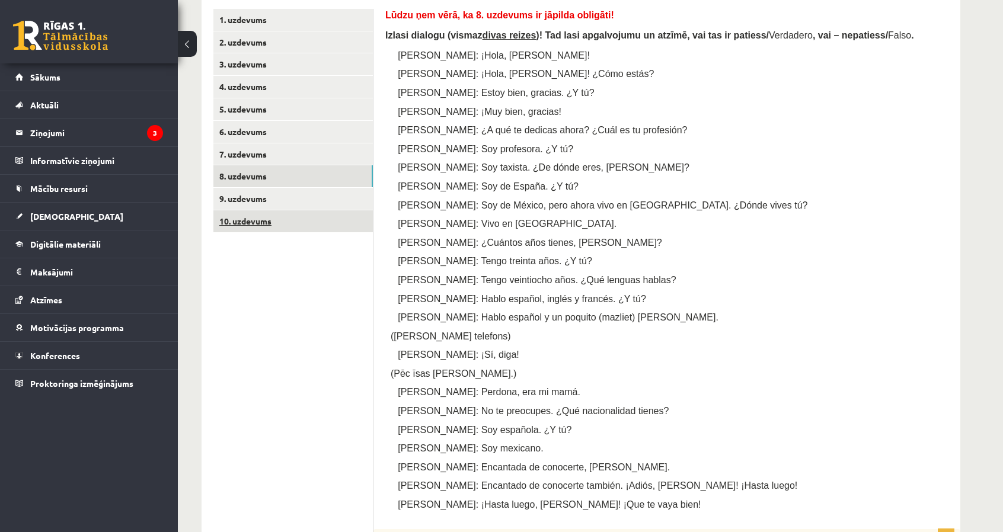
click at [306, 222] on link "10. uzdevums" at bounding box center [292, 221] width 159 height 22
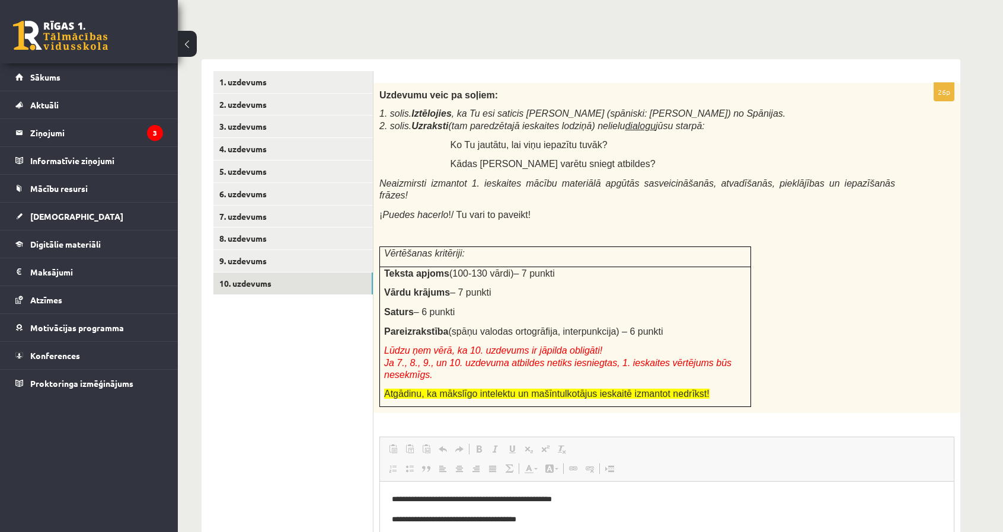
scroll to position [415, 0]
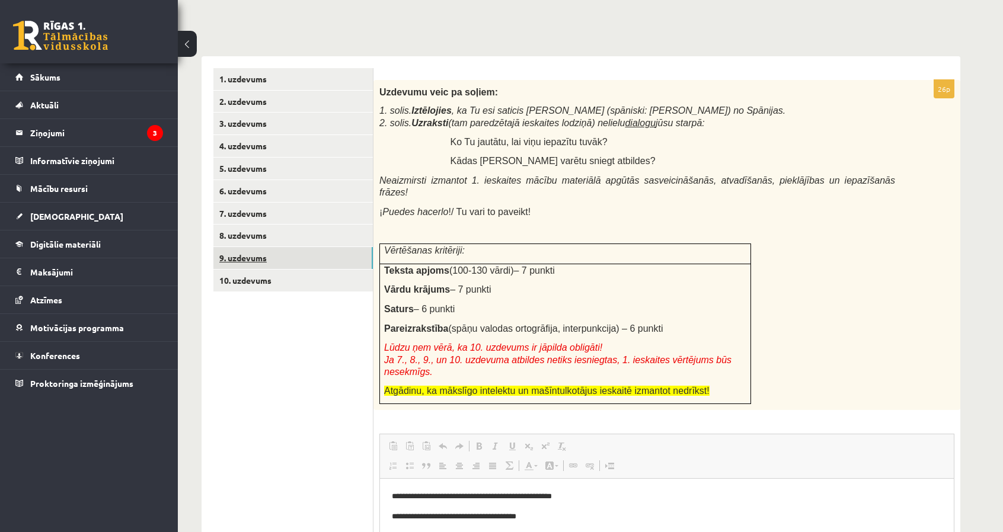
click at [273, 263] on link "9. uzdevums" at bounding box center [292, 258] width 159 height 22
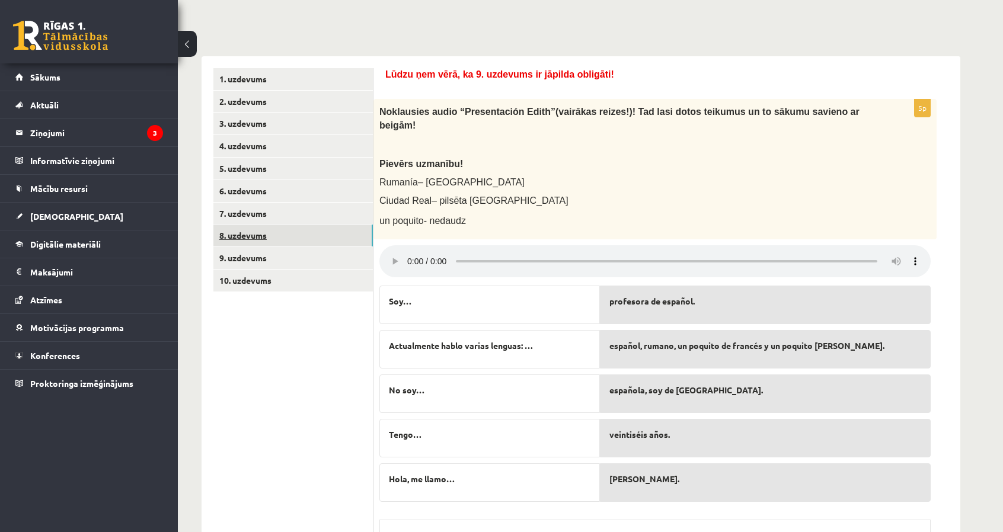
click at [268, 233] on link "8. uzdevums" at bounding box center [292, 236] width 159 height 22
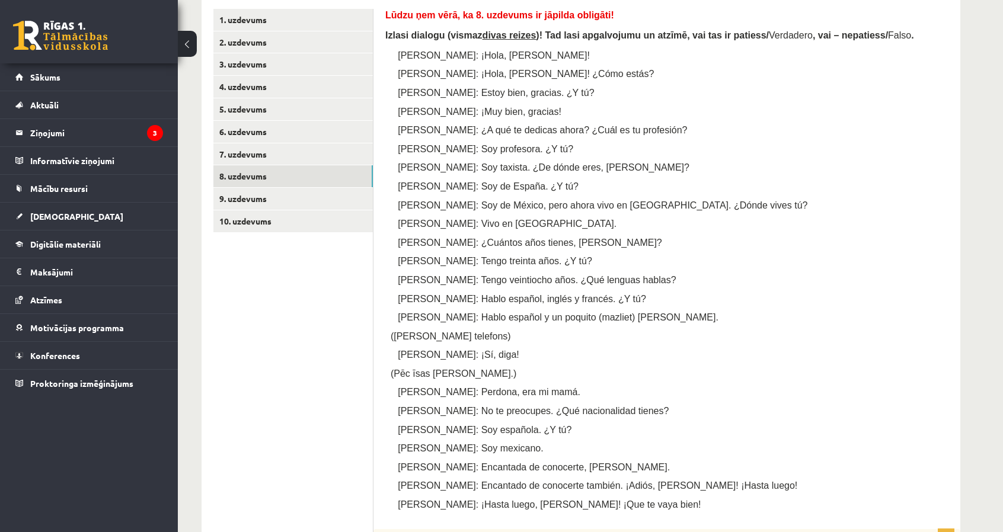
scroll to position [474, 0]
click at [272, 23] on link "1. uzdevums" at bounding box center [292, 20] width 159 height 22
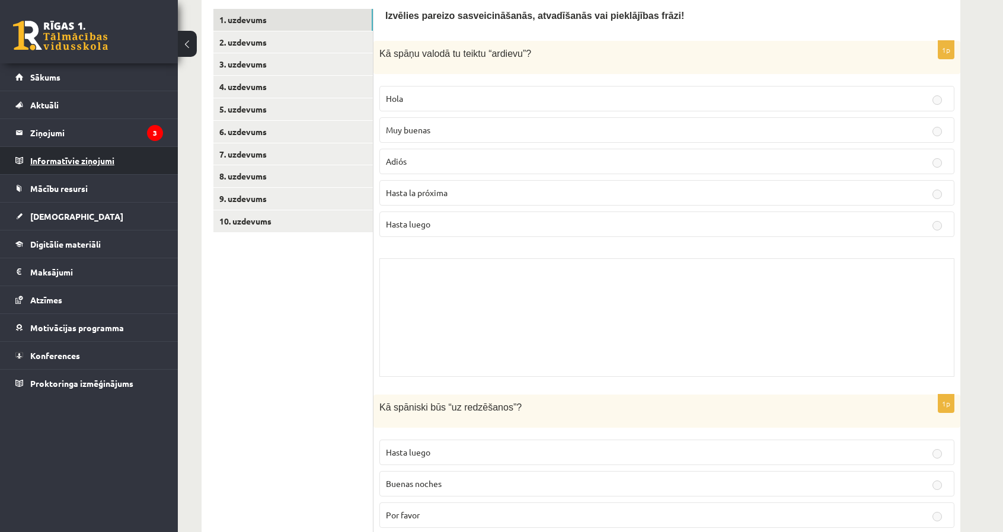
click at [141, 167] on legend "Informatīvie ziņojumi 0" at bounding box center [96, 160] width 133 height 27
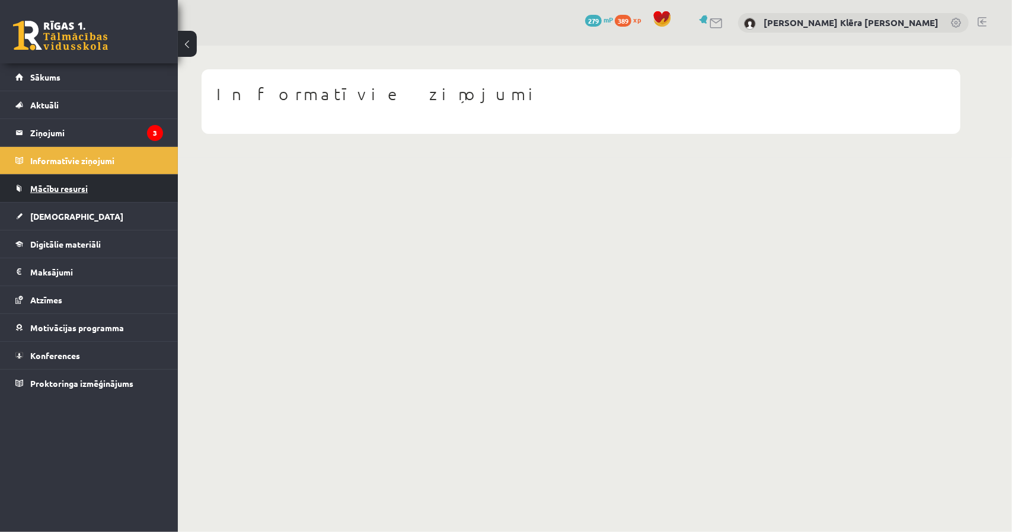
click at [138, 187] on link "Mācību resursi" at bounding box center [89, 188] width 148 height 27
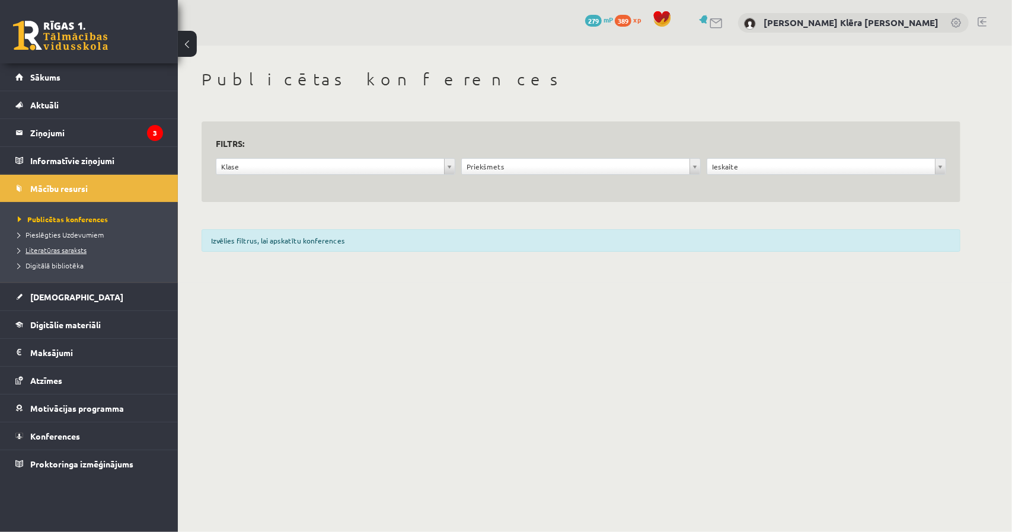
click at [78, 248] on span "Literatūras saraksts" at bounding box center [52, 249] width 69 height 9
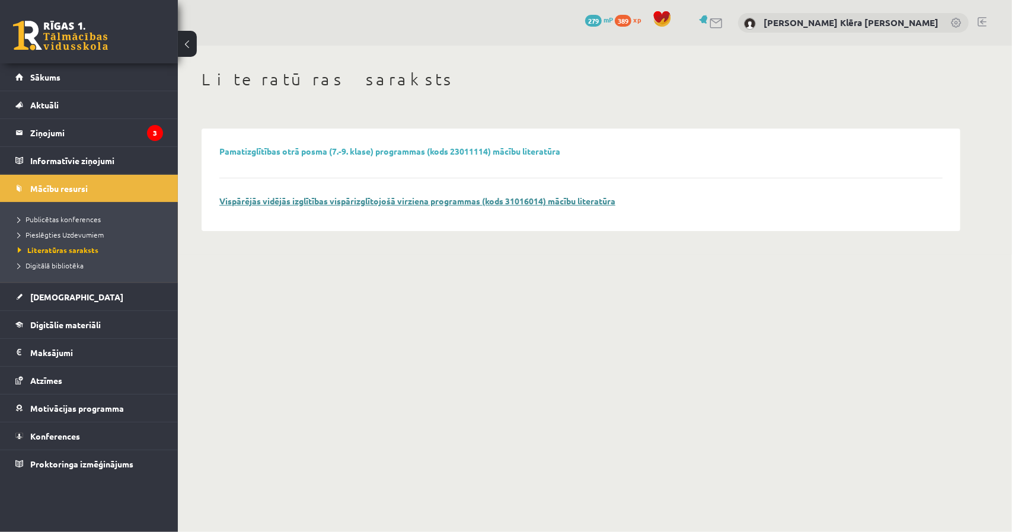
click at [344, 197] on link "Vispārējās vidējās izglītības vispārizglītojošā virziena programmas (kods 31016…" at bounding box center [417, 201] width 396 height 11
click at [62, 235] on span "Pieslēgties Uzdevumiem" at bounding box center [61, 234] width 86 height 9
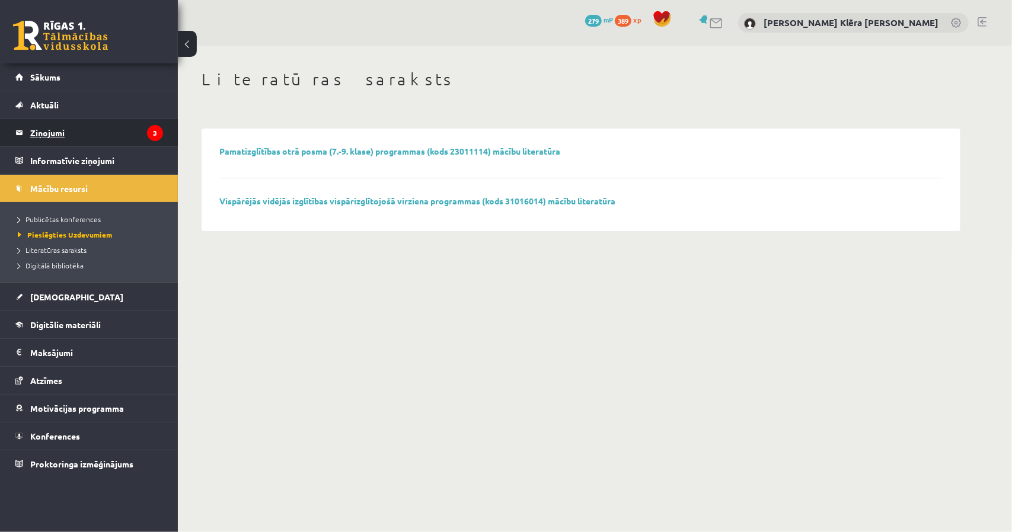
click at [90, 143] on legend "Ziņojumi 3" at bounding box center [96, 132] width 133 height 27
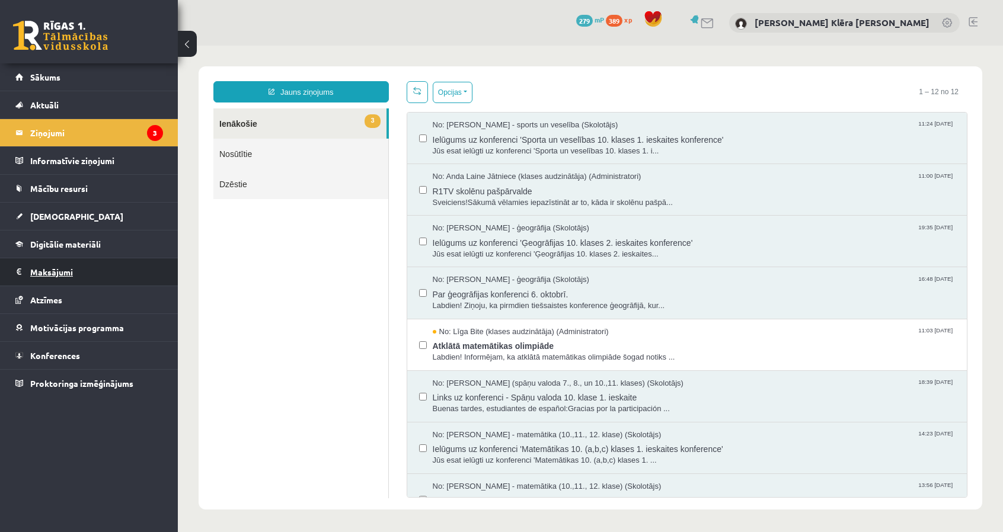
click at [97, 279] on legend "Maksājumi 0" at bounding box center [96, 271] width 133 height 27
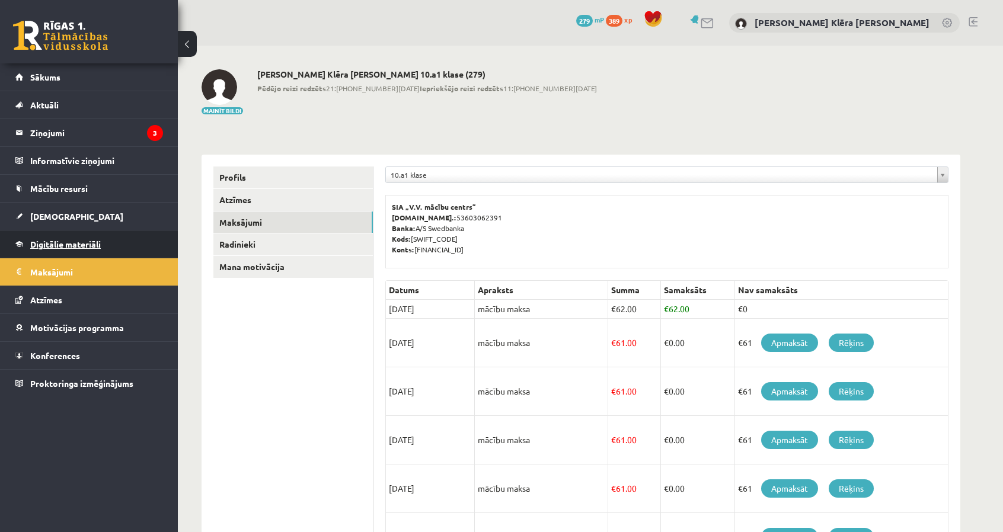
click at [92, 245] on span "Digitālie materiāli" at bounding box center [65, 244] width 71 height 11
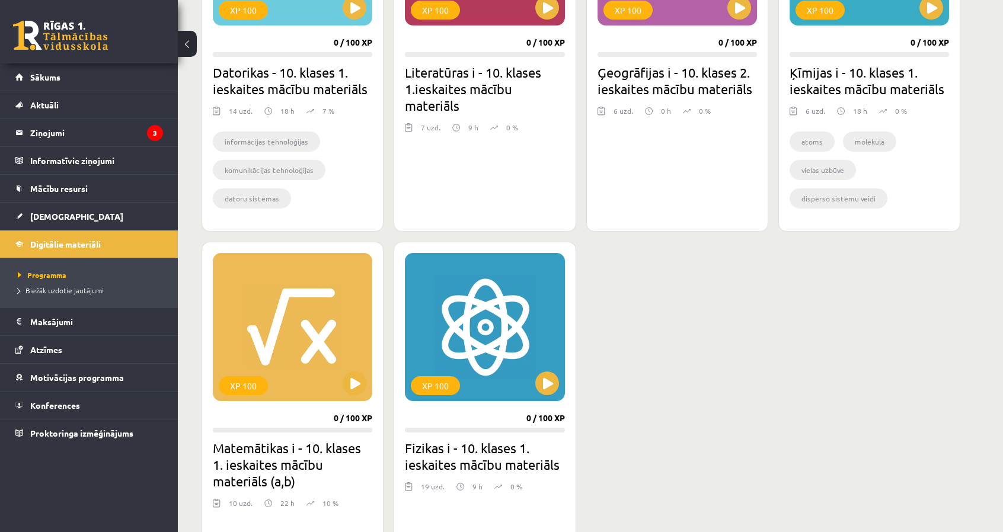
scroll to position [474, 0]
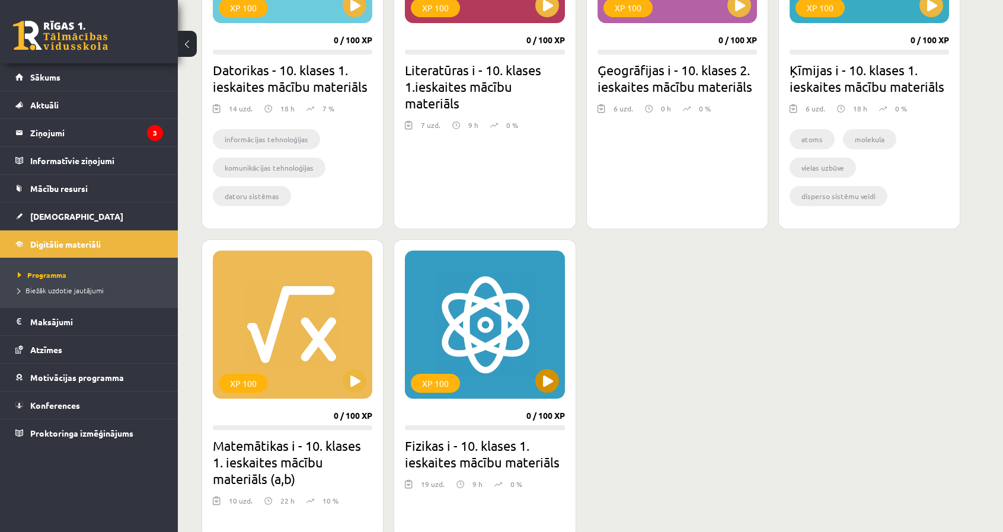
click at [534, 378] on div "XP 100" at bounding box center [484, 325] width 159 height 148
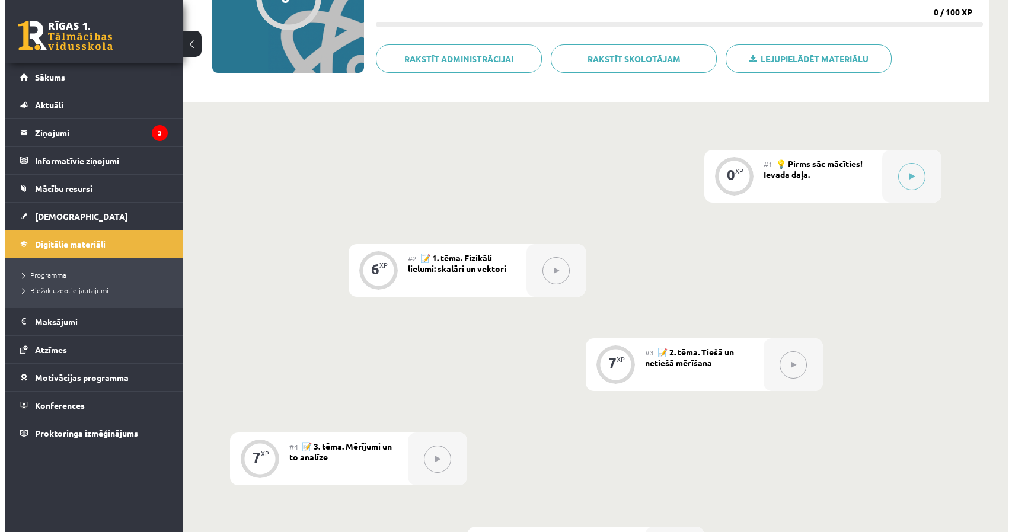
scroll to position [53, 0]
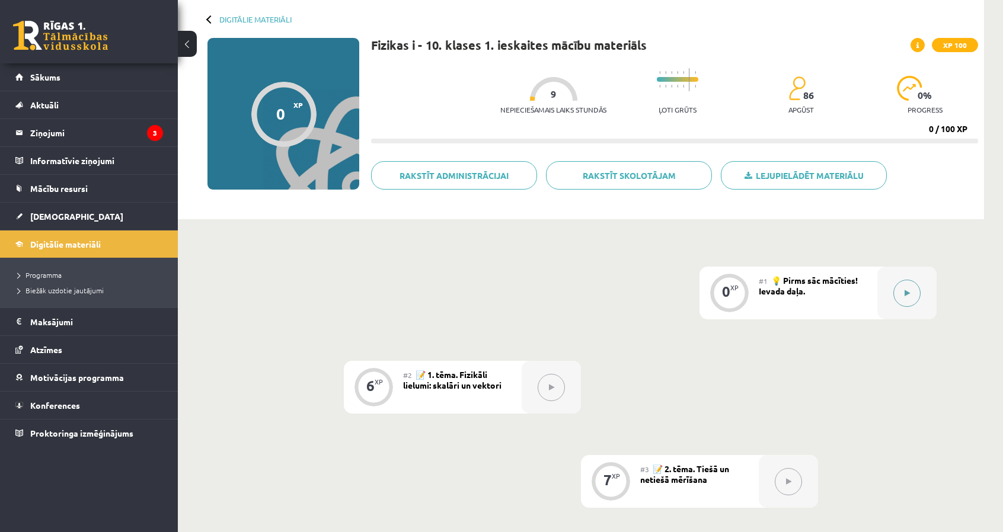
click at [909, 297] on button at bounding box center [906, 293] width 27 height 27
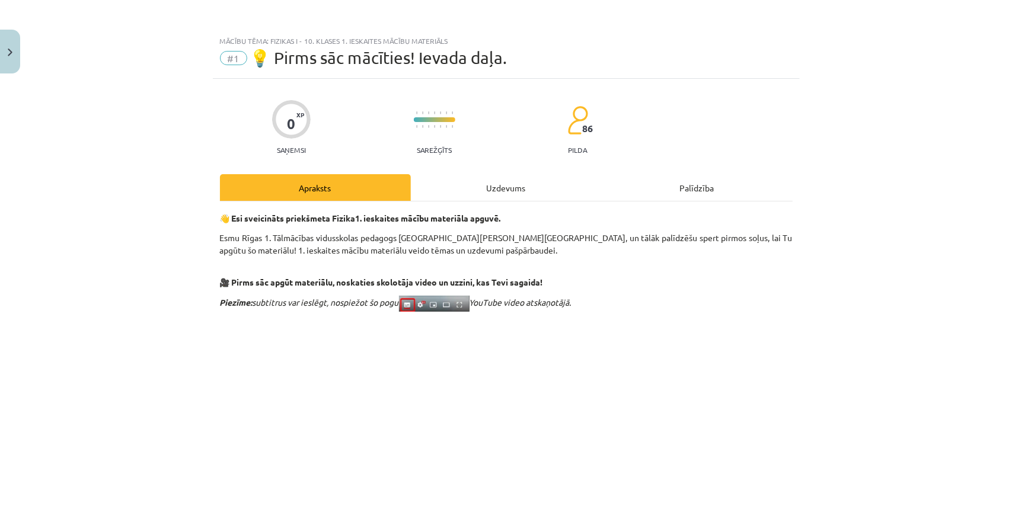
click at [465, 197] on div "Uzdevums" at bounding box center [506, 187] width 191 height 27
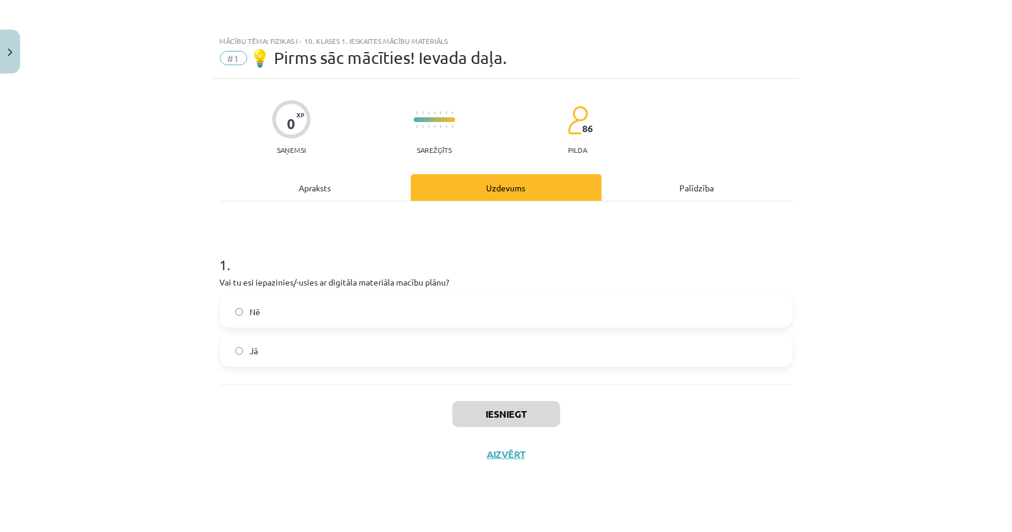
click at [386, 315] on label "Nē" at bounding box center [506, 312] width 570 height 30
click at [367, 360] on label "Jā" at bounding box center [506, 351] width 570 height 30
click at [316, 184] on div "Apraksts" at bounding box center [315, 187] width 191 height 27
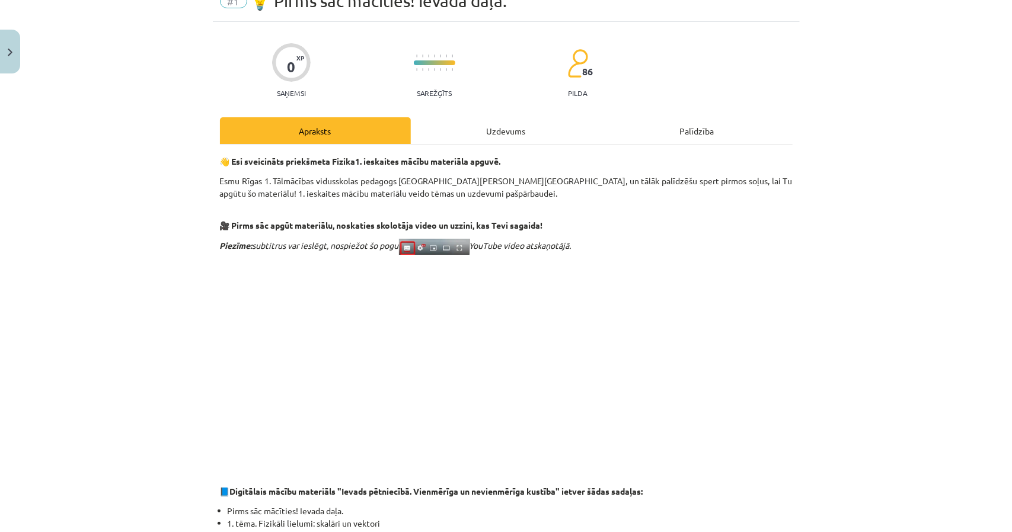
scroll to position [59, 0]
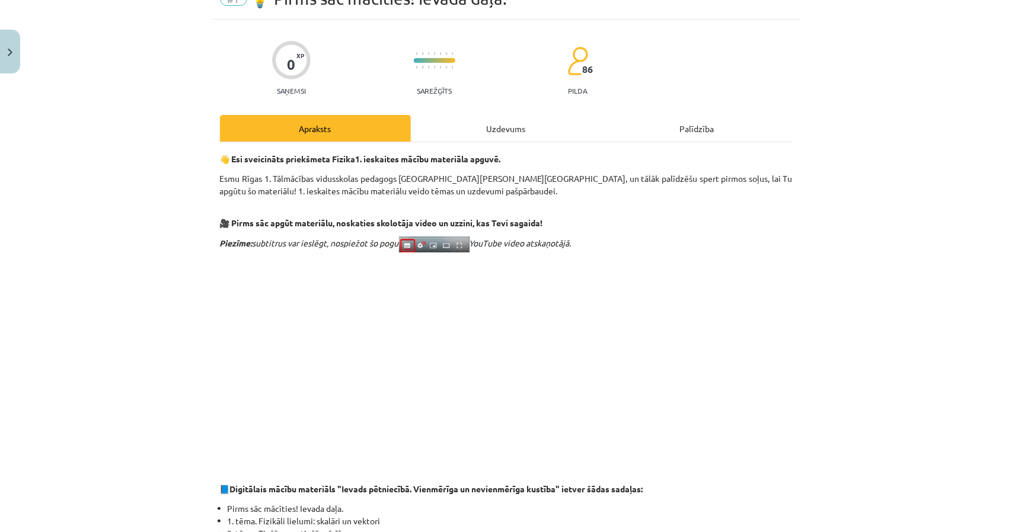
click at [452, 129] on div "Uzdevums" at bounding box center [506, 128] width 191 height 27
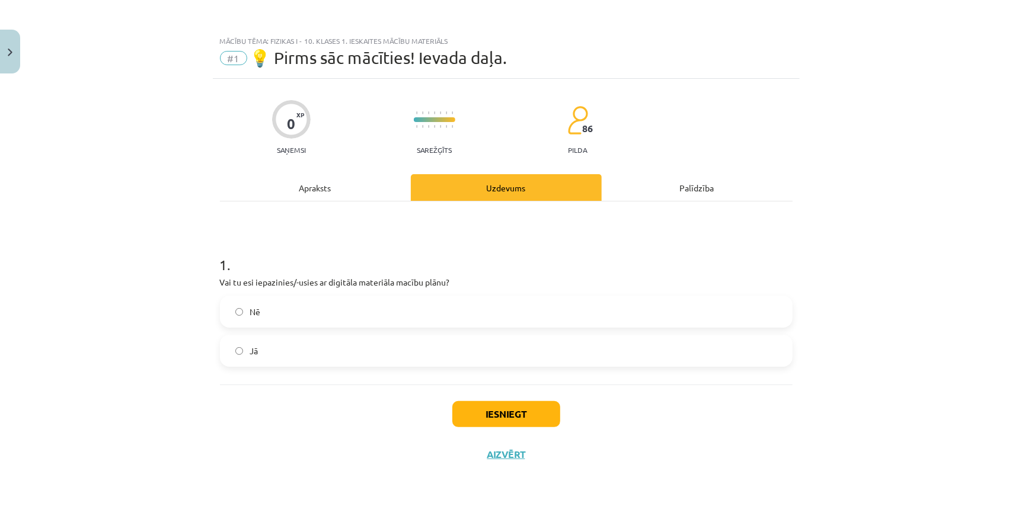
scroll to position [0, 0]
click at [472, 423] on button "Iesniegt" at bounding box center [506, 414] width 108 height 26
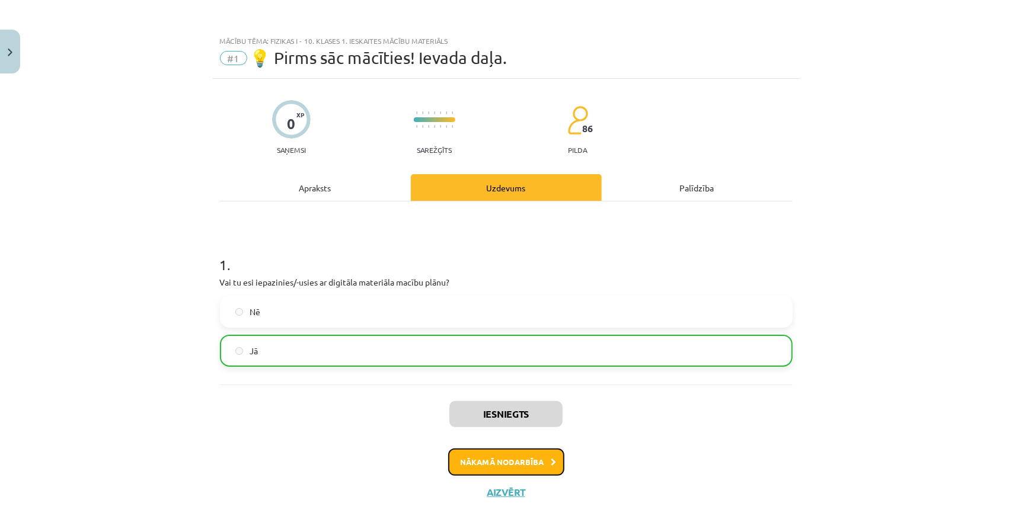
click at [487, 463] on button "Nākamā nodarbība" at bounding box center [506, 462] width 116 height 27
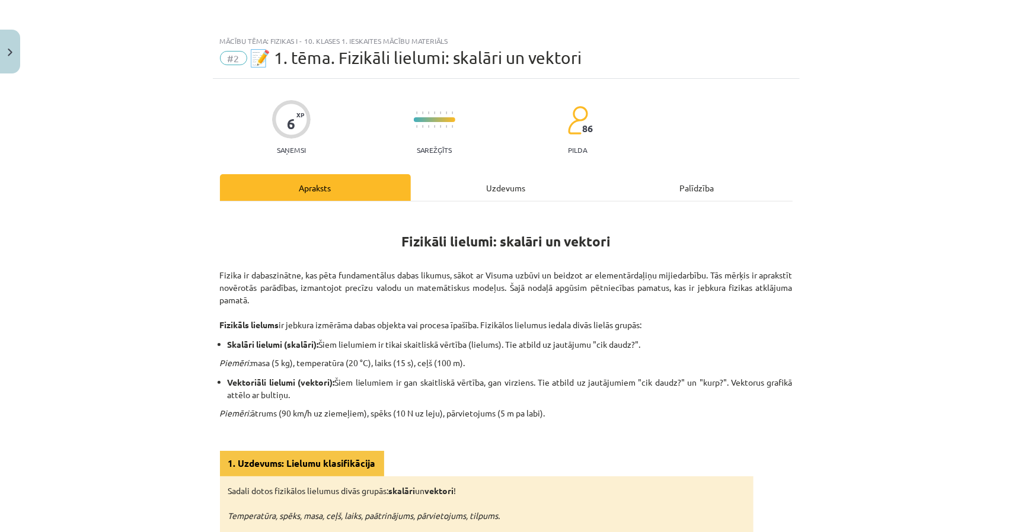
click at [452, 190] on div "Uzdevums" at bounding box center [506, 187] width 191 height 27
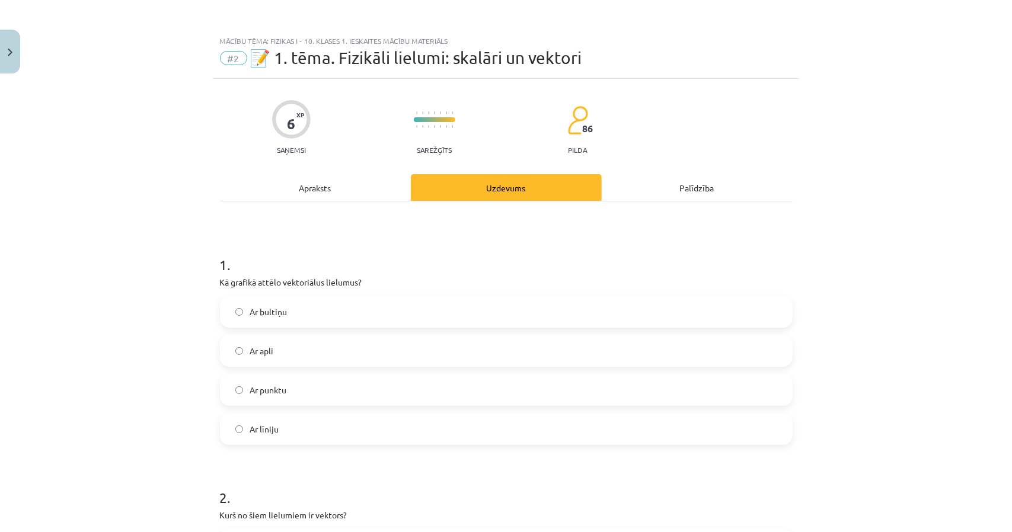
click at [288, 176] on div "Apraksts" at bounding box center [315, 187] width 191 height 27
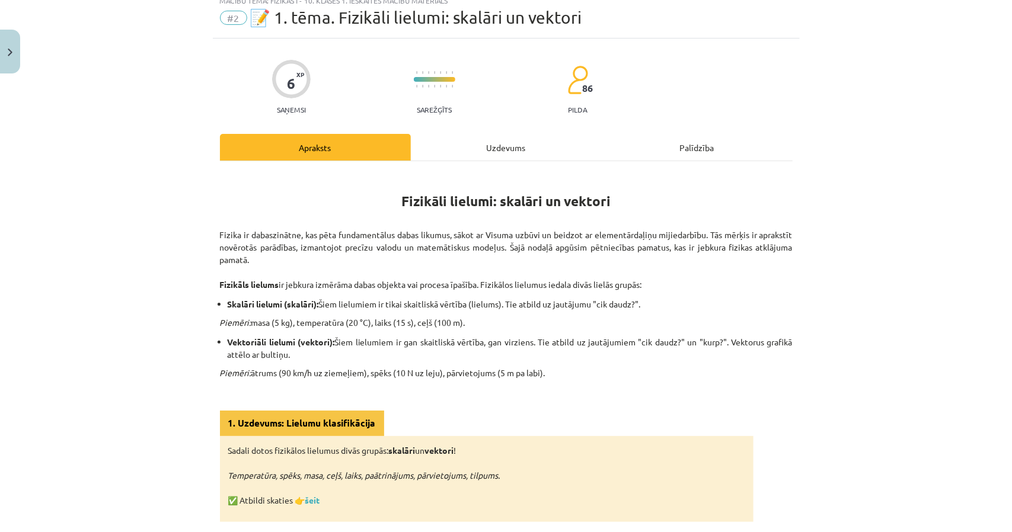
scroll to position [30, 0]
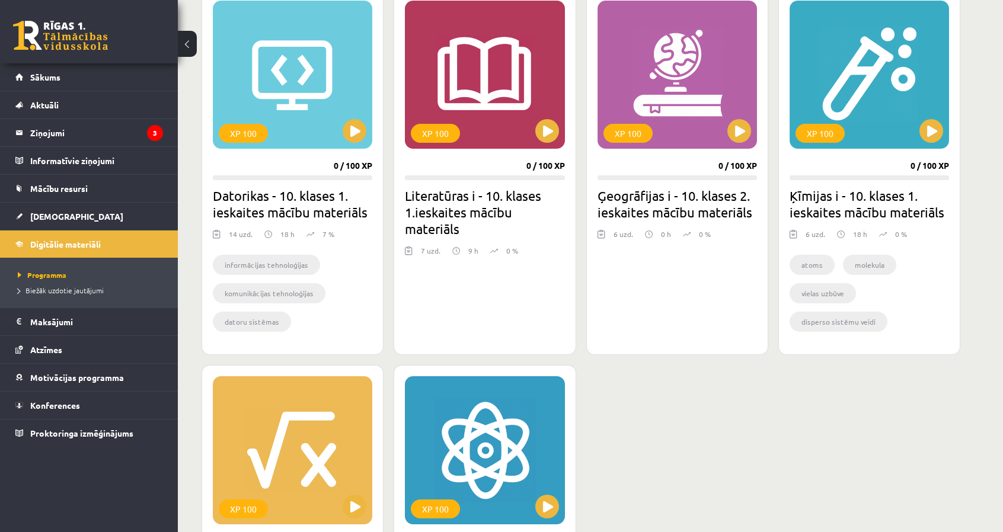
scroll to position [292, 0]
